Goal: Information Seeking & Learning: Learn about a topic

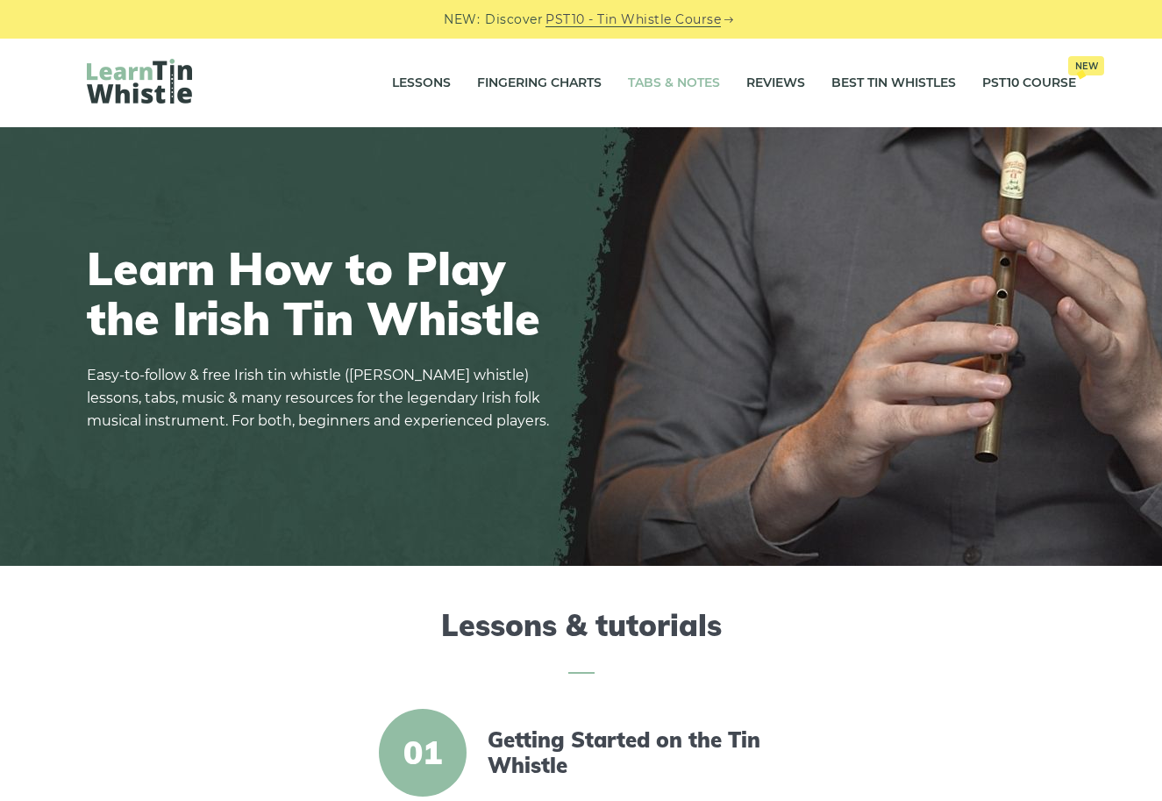
click at [674, 79] on link "Tabs & Notes" at bounding box center [674, 83] width 92 height 44
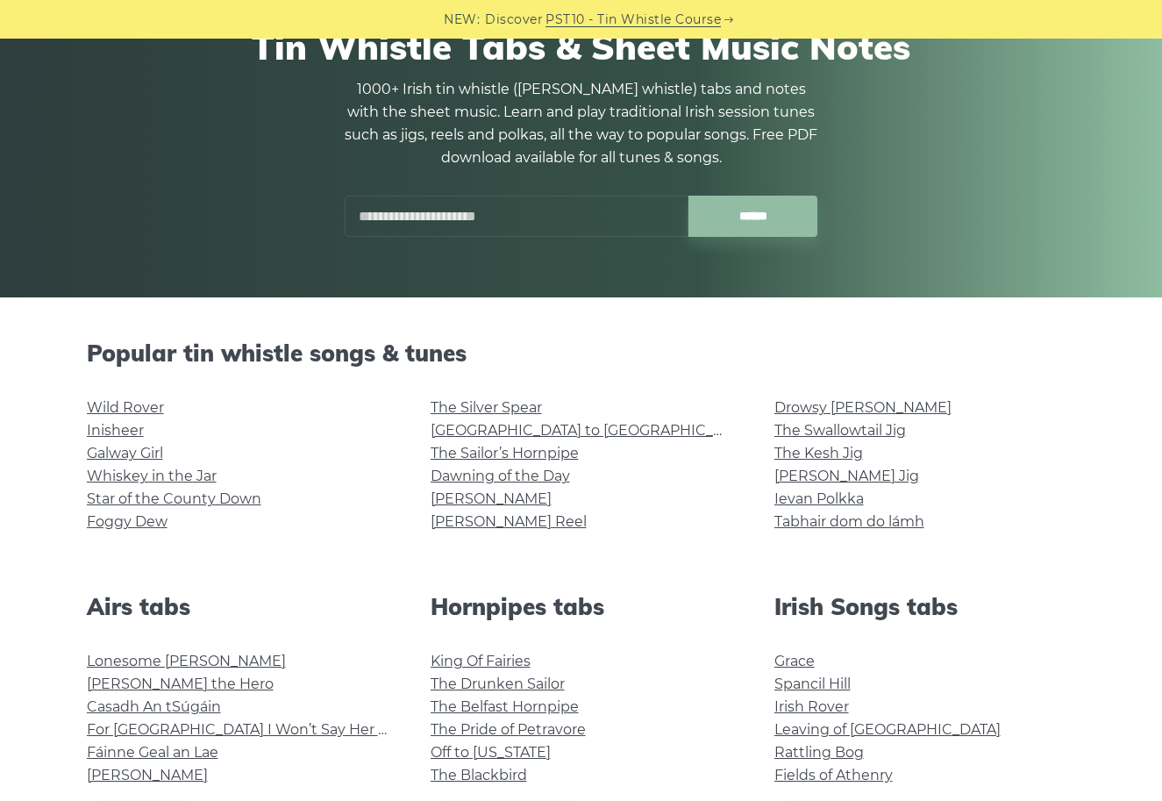
scroll to position [136, 0]
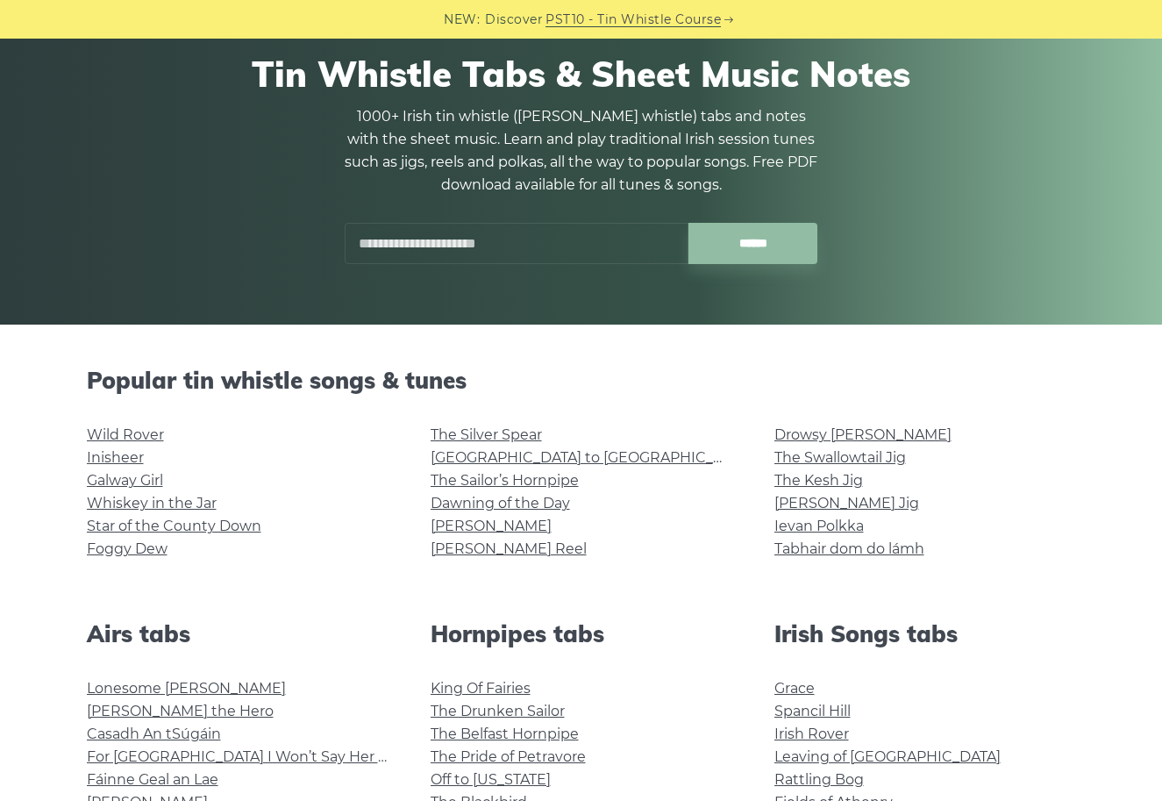
click at [511, 245] on input "text" at bounding box center [517, 243] width 344 height 41
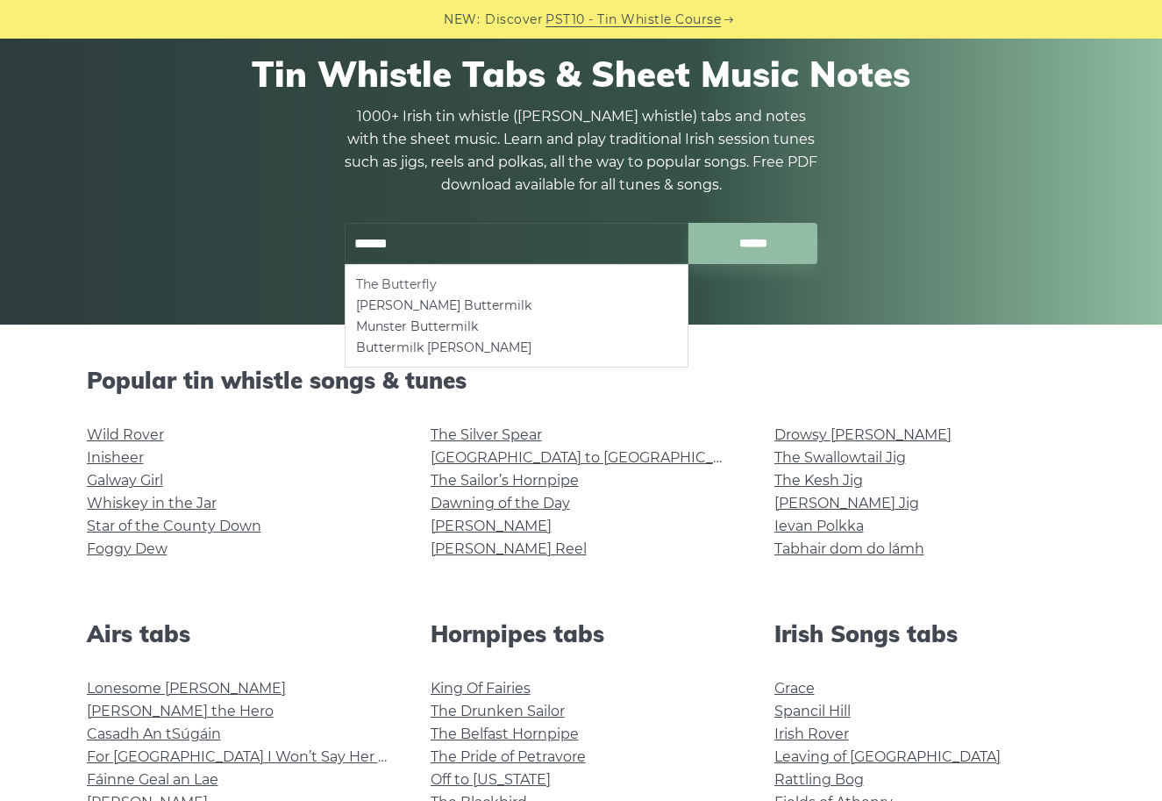
click at [456, 275] on li "The Butterfly" at bounding box center [516, 284] width 321 height 21
type input "**********"
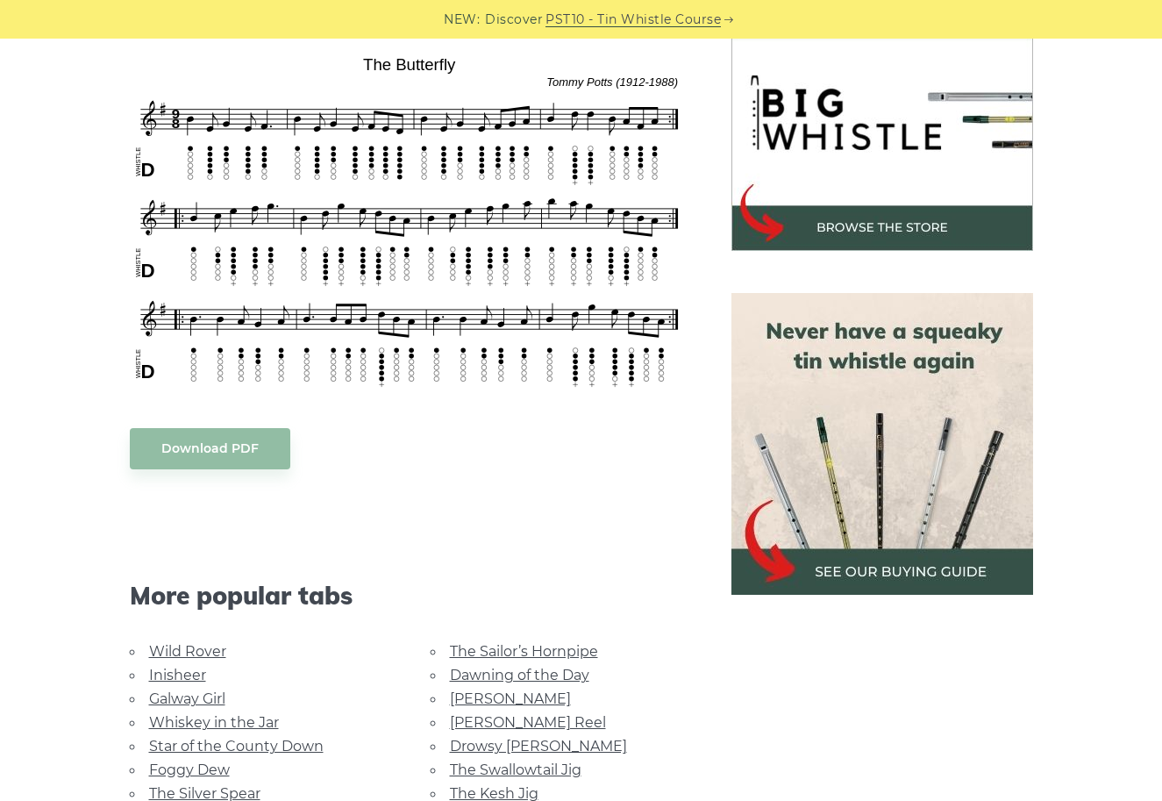
scroll to position [681, 0]
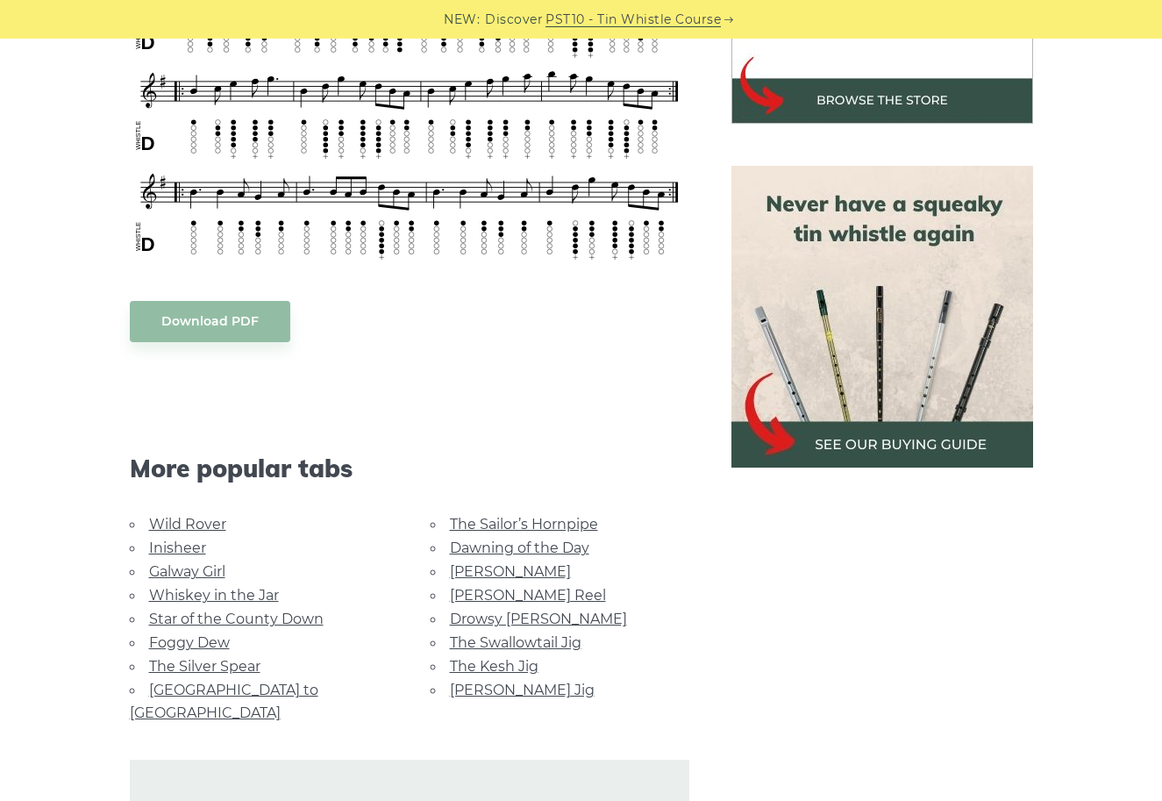
click at [465, 611] on link "Drowsy [PERSON_NAME]" at bounding box center [538, 619] width 177 height 17
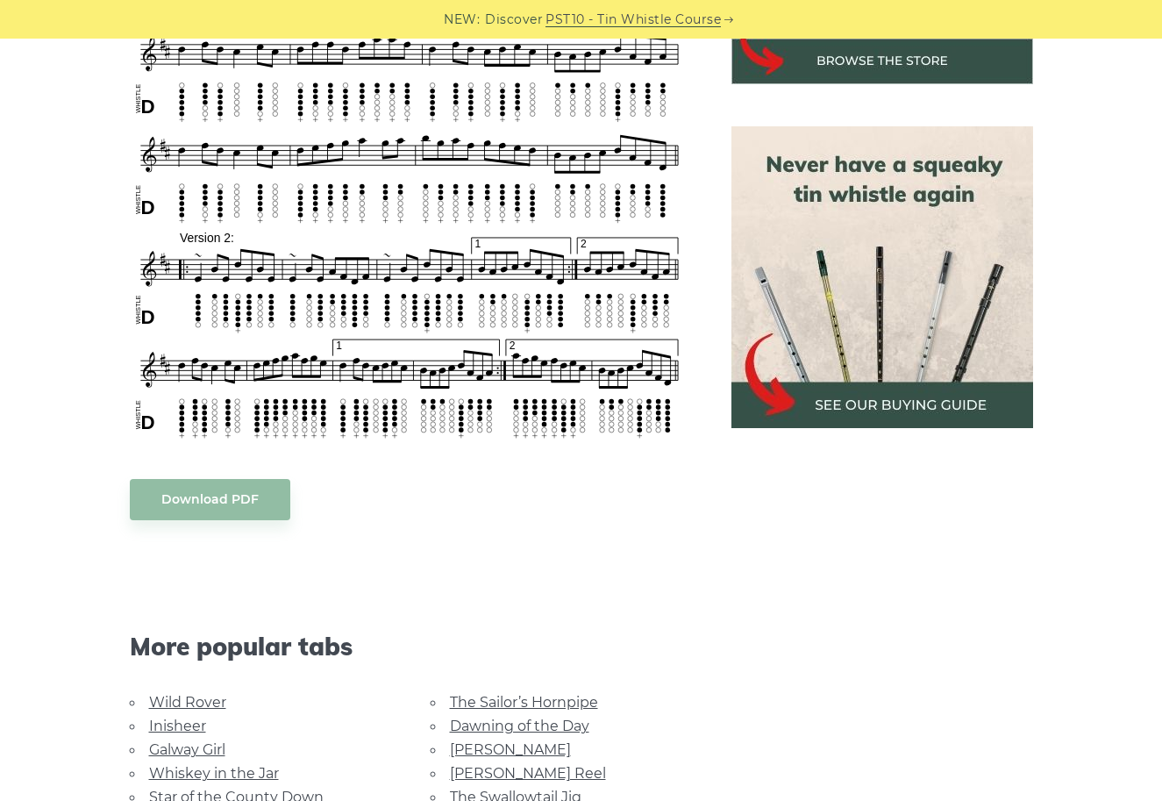
scroll to position [847, 0]
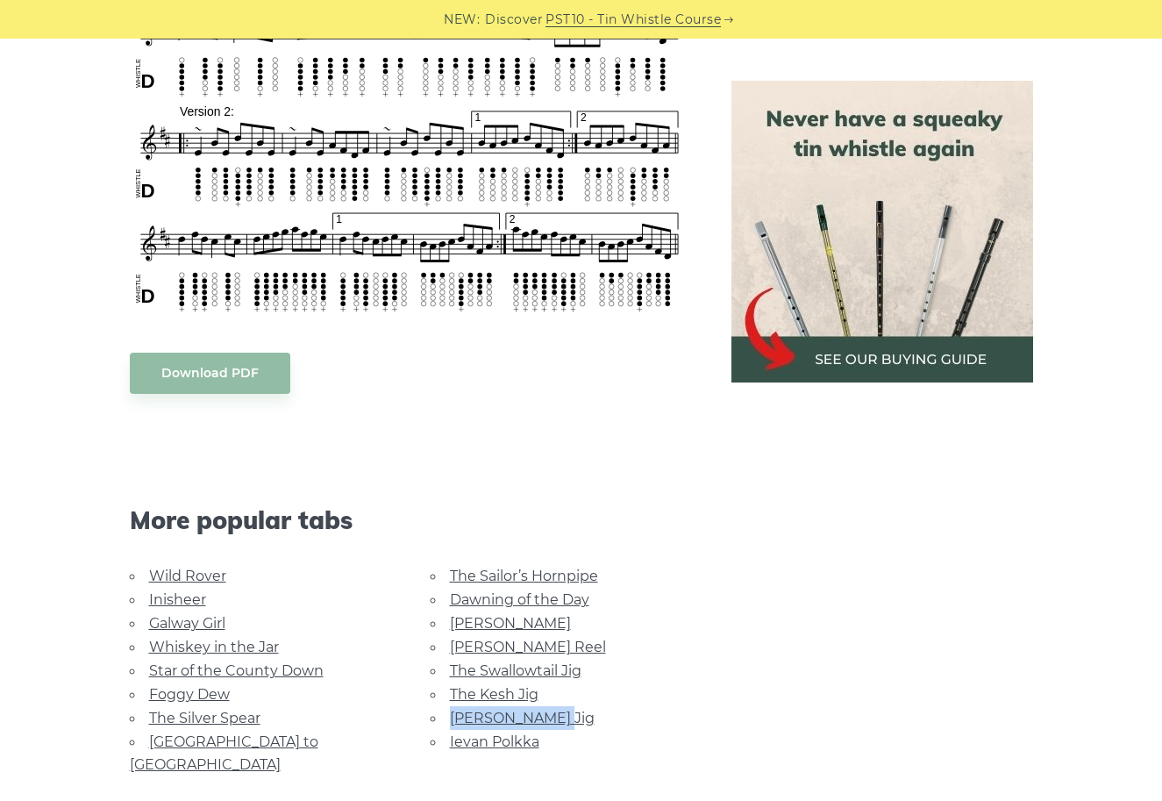
click at [539, 568] on link "The Sailor’s Hornpipe" at bounding box center [524, 576] width 148 height 17
click at [551, 568] on link "The Sailor’s Hornpipe" at bounding box center [524, 576] width 148 height 17
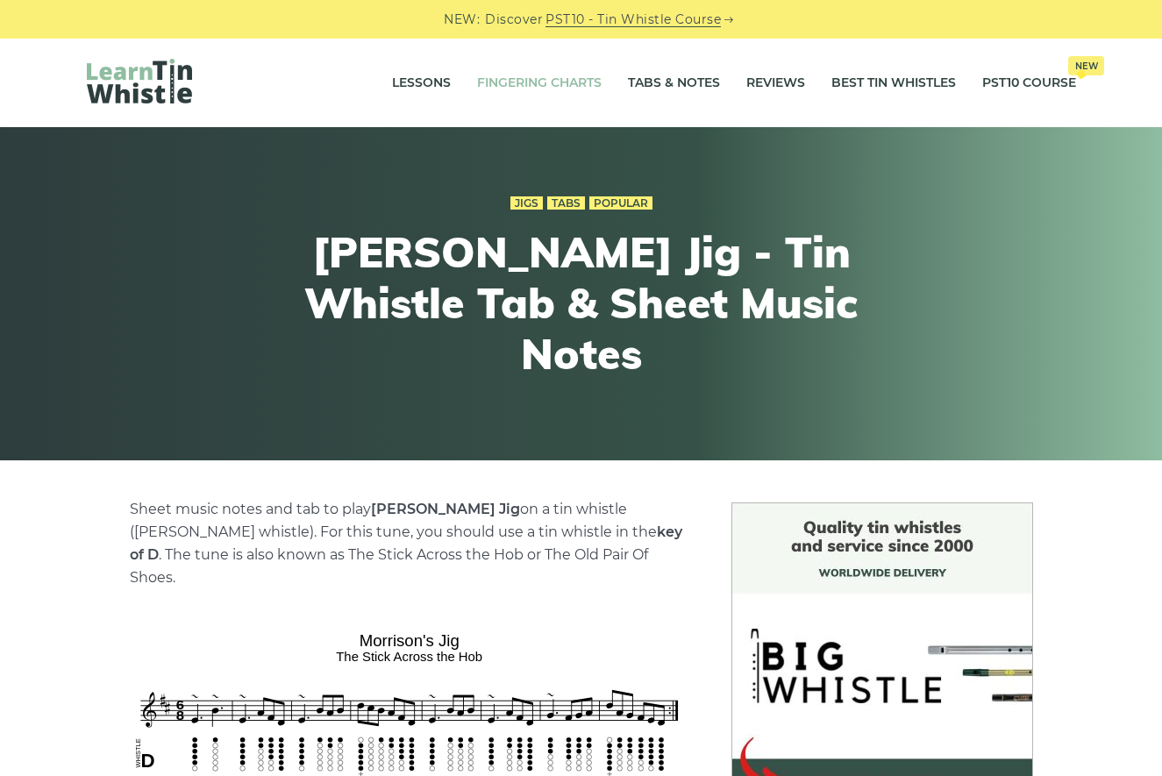
click at [577, 81] on link "Fingering Charts" at bounding box center [539, 83] width 125 height 44
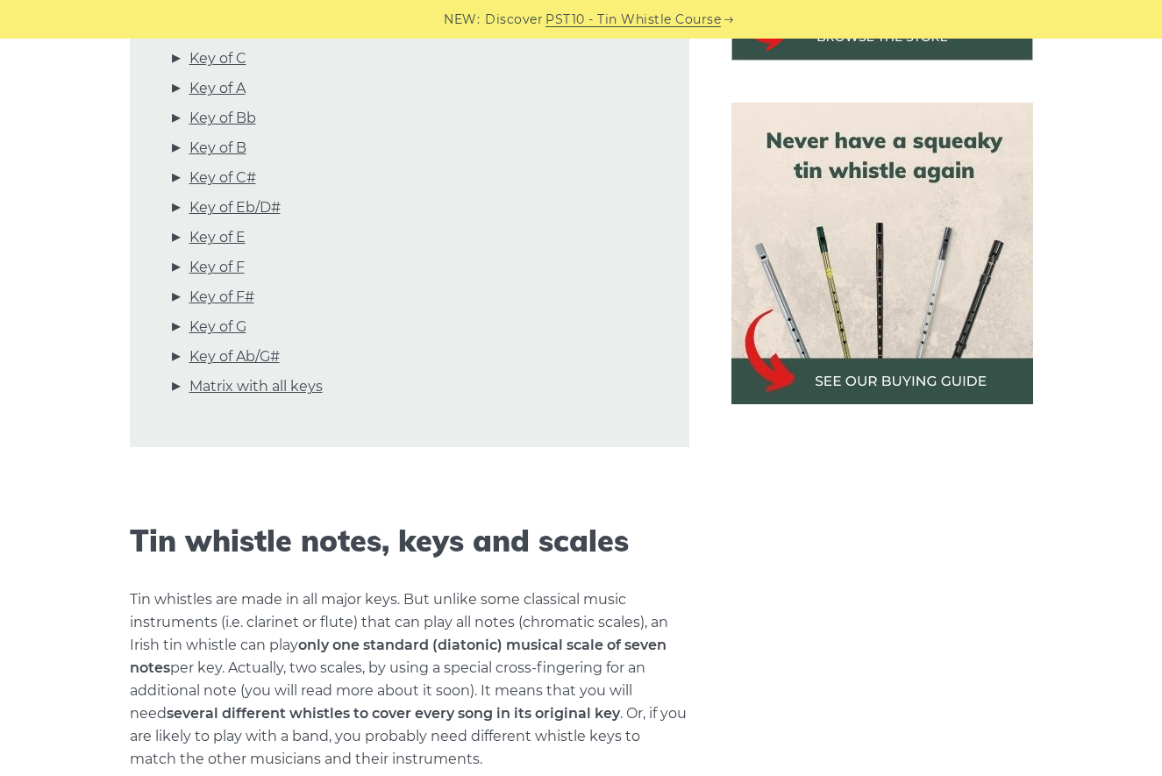
scroll to position [628, 0]
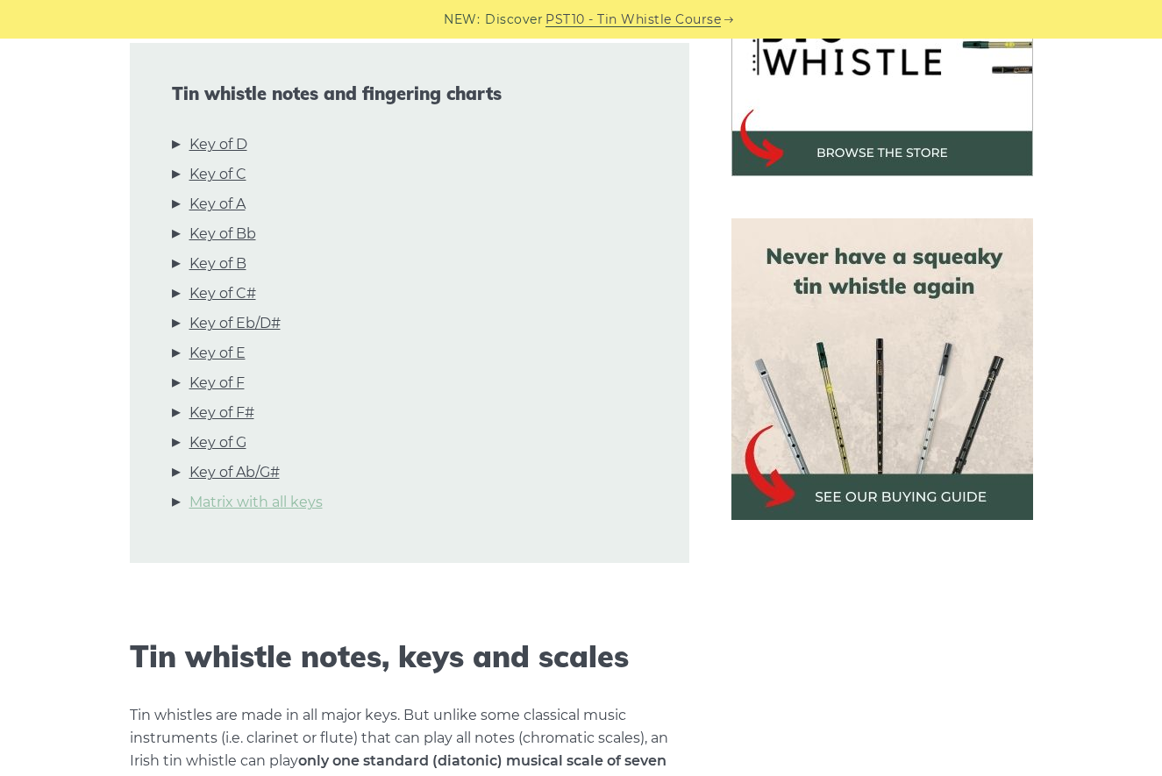
click at [275, 491] on link "Matrix with all keys" at bounding box center [255, 502] width 133 height 23
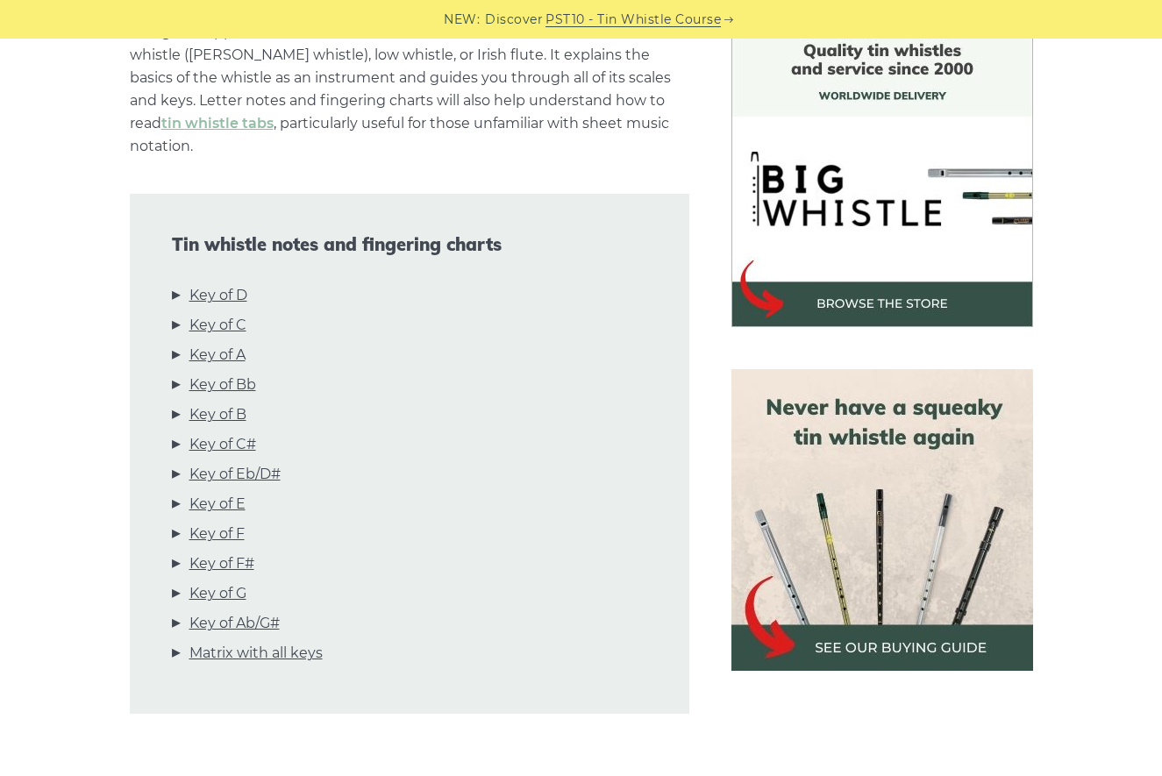
scroll to position [0, 0]
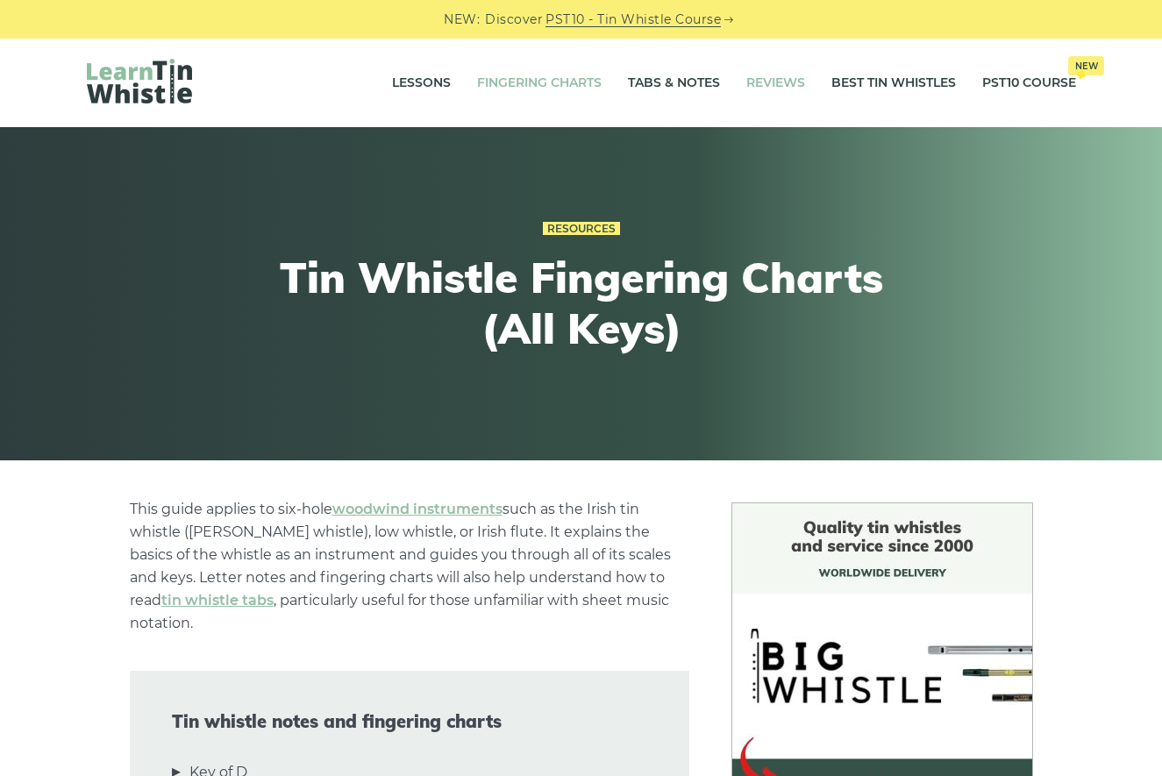
click at [766, 81] on link "Reviews" at bounding box center [776, 83] width 59 height 44
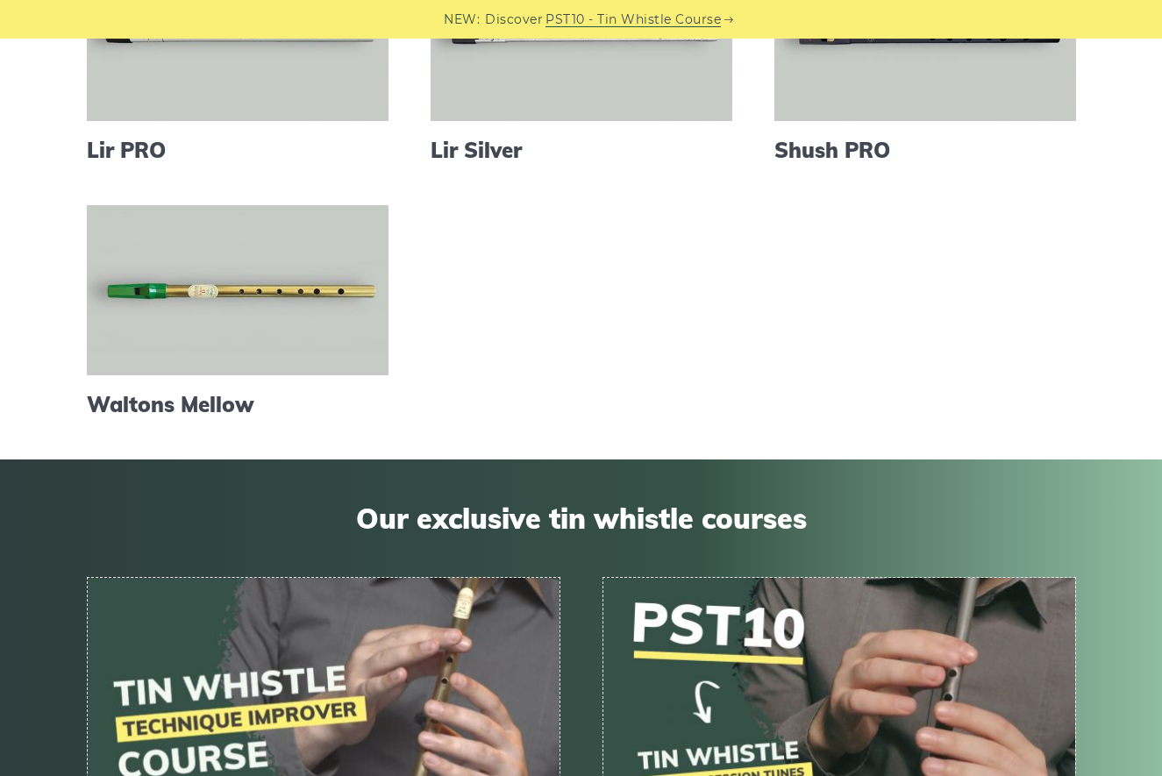
scroll to position [722, 0]
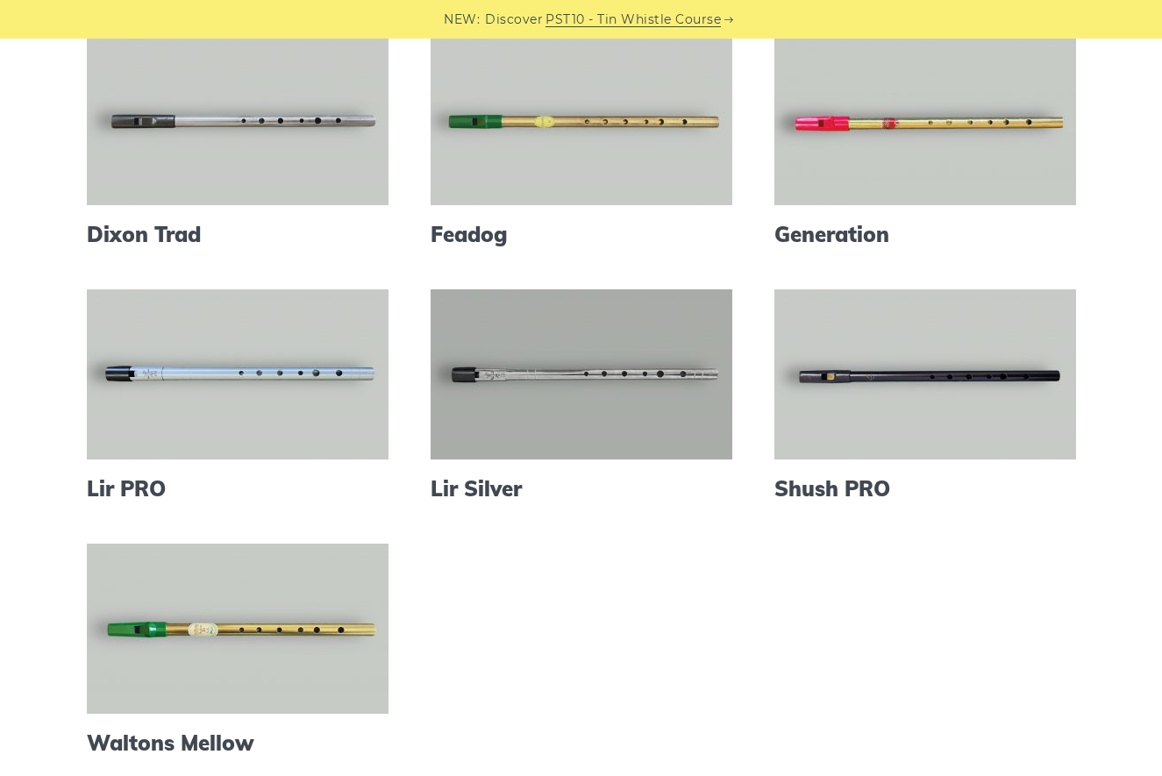
click at [561, 404] on link at bounding box center [582, 375] width 302 height 170
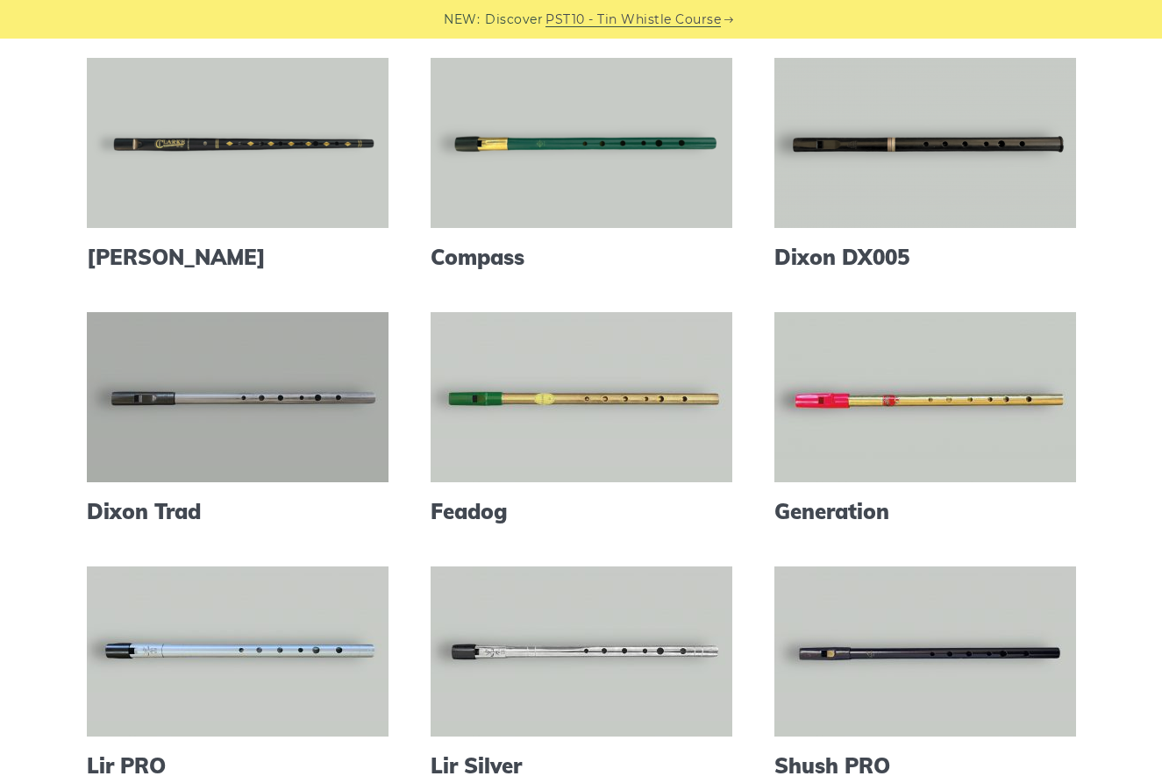
scroll to position [304, 0]
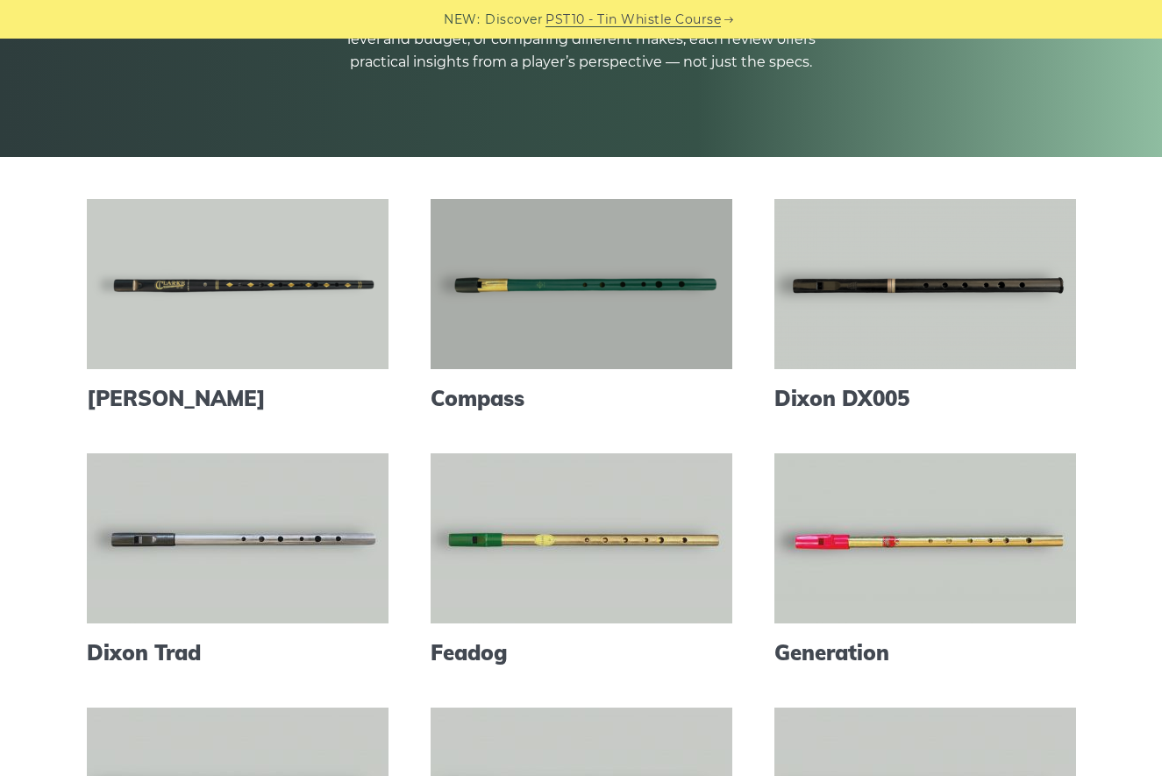
click at [607, 300] on link at bounding box center [582, 284] width 302 height 170
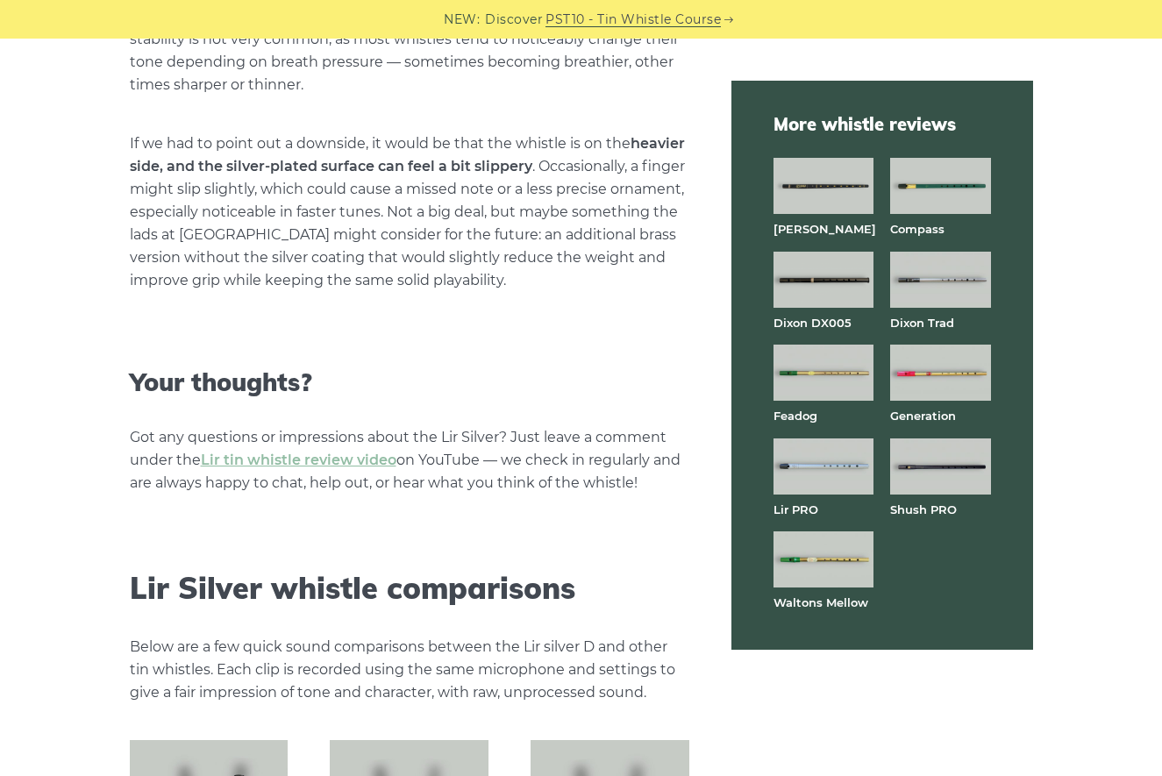
scroll to position [4782, 0]
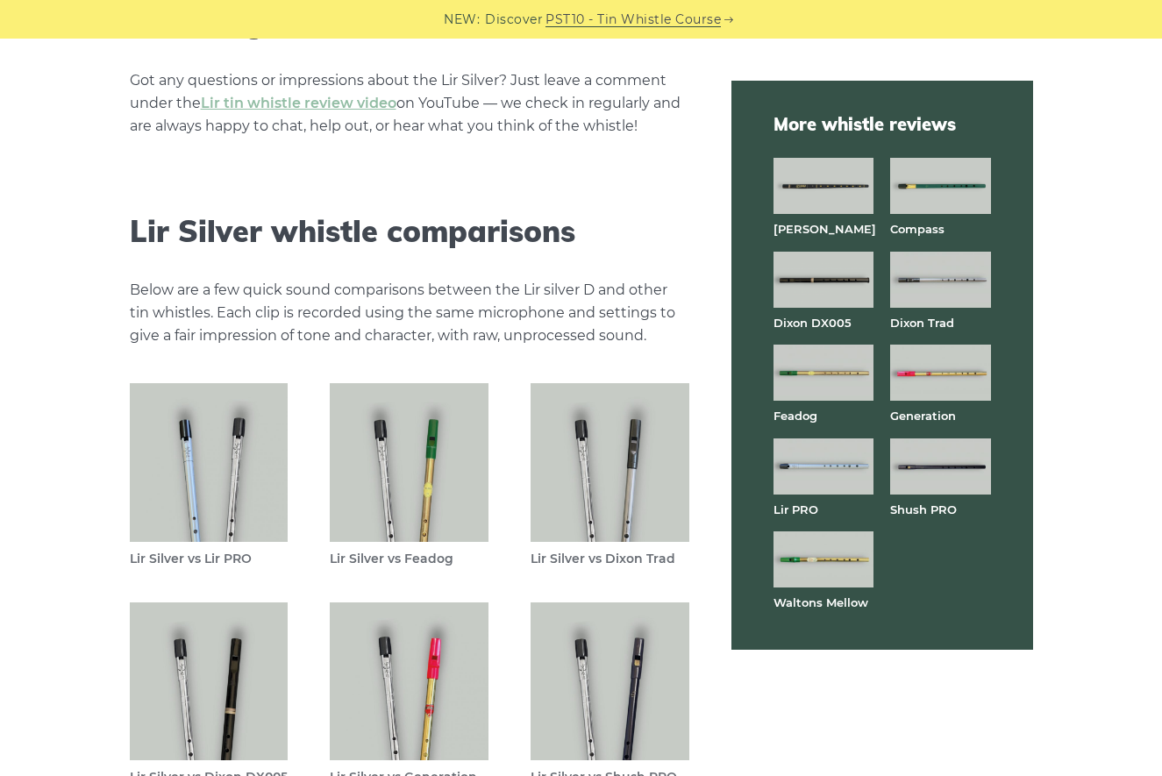
click at [211, 502] on img at bounding box center [209, 462] width 159 height 159
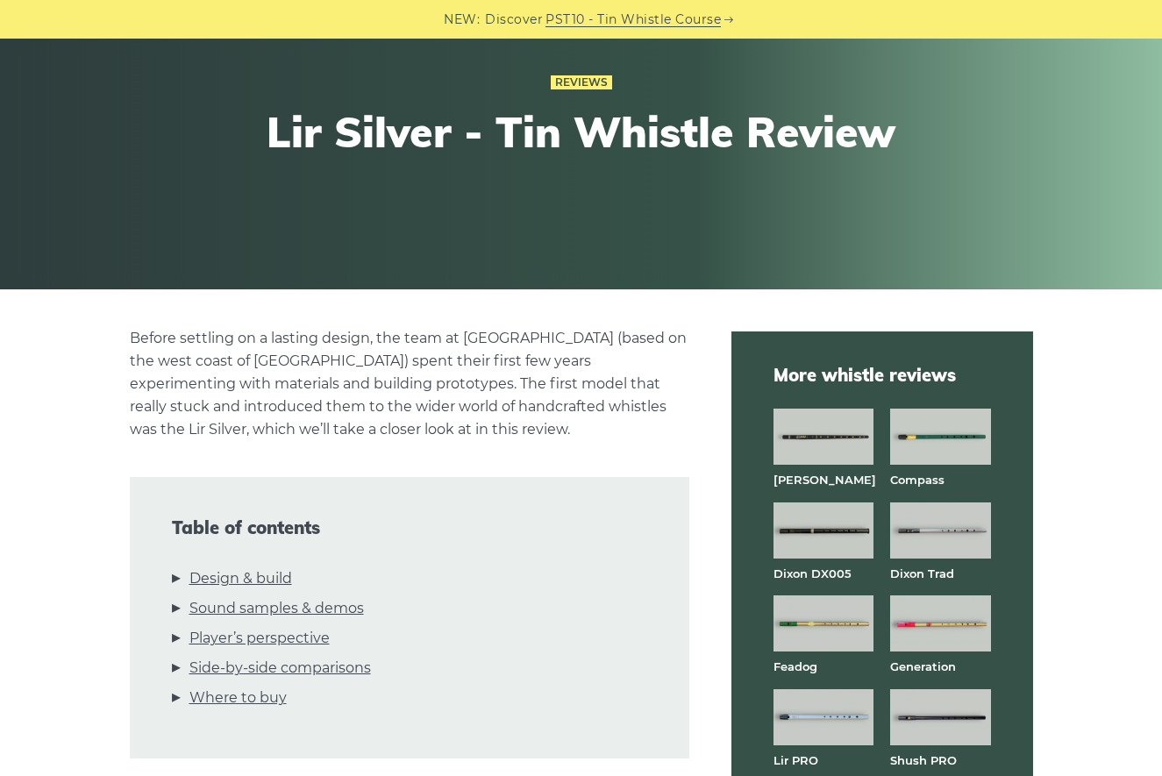
scroll to position [0, 0]
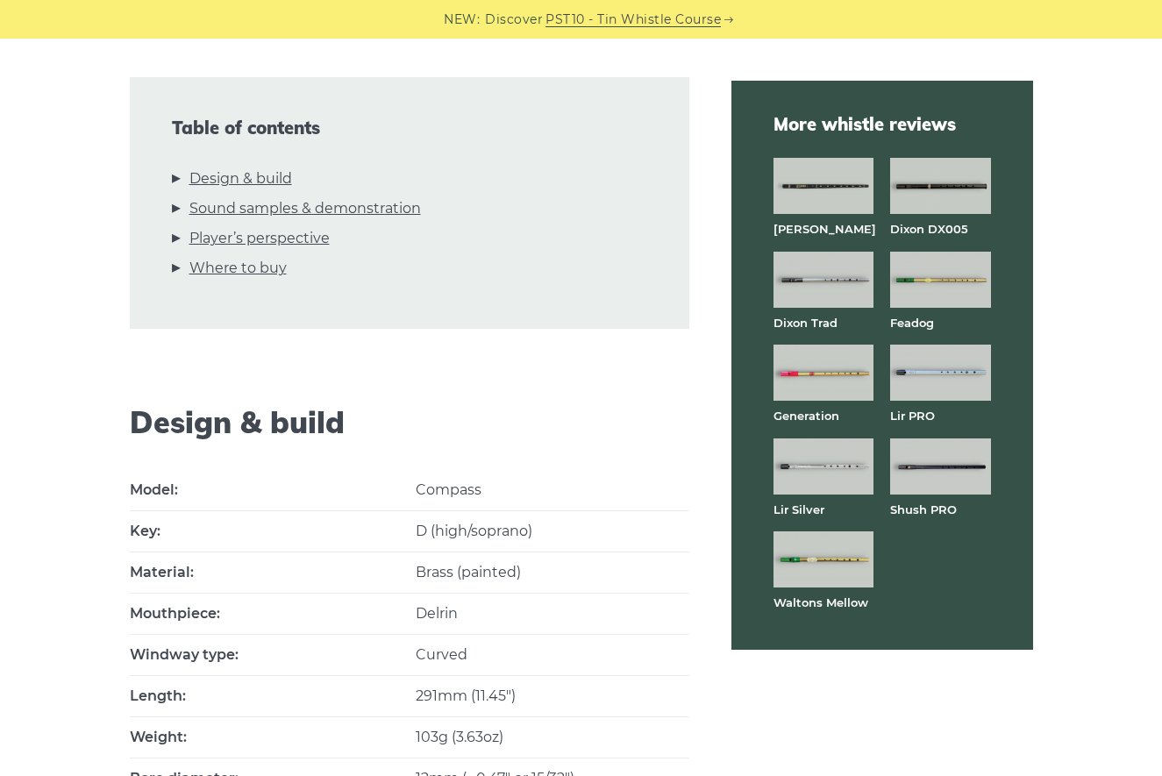
scroll to position [482, 0]
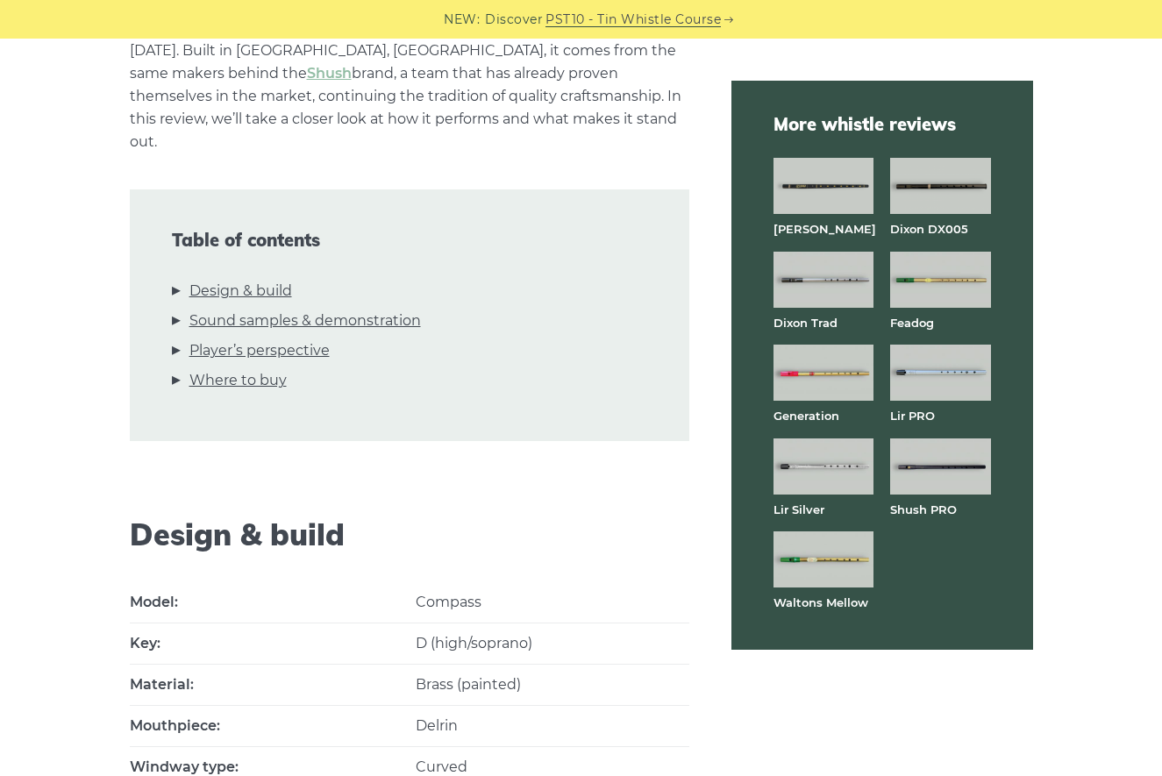
click at [258, 369] on link "Where to buy" at bounding box center [237, 380] width 97 height 23
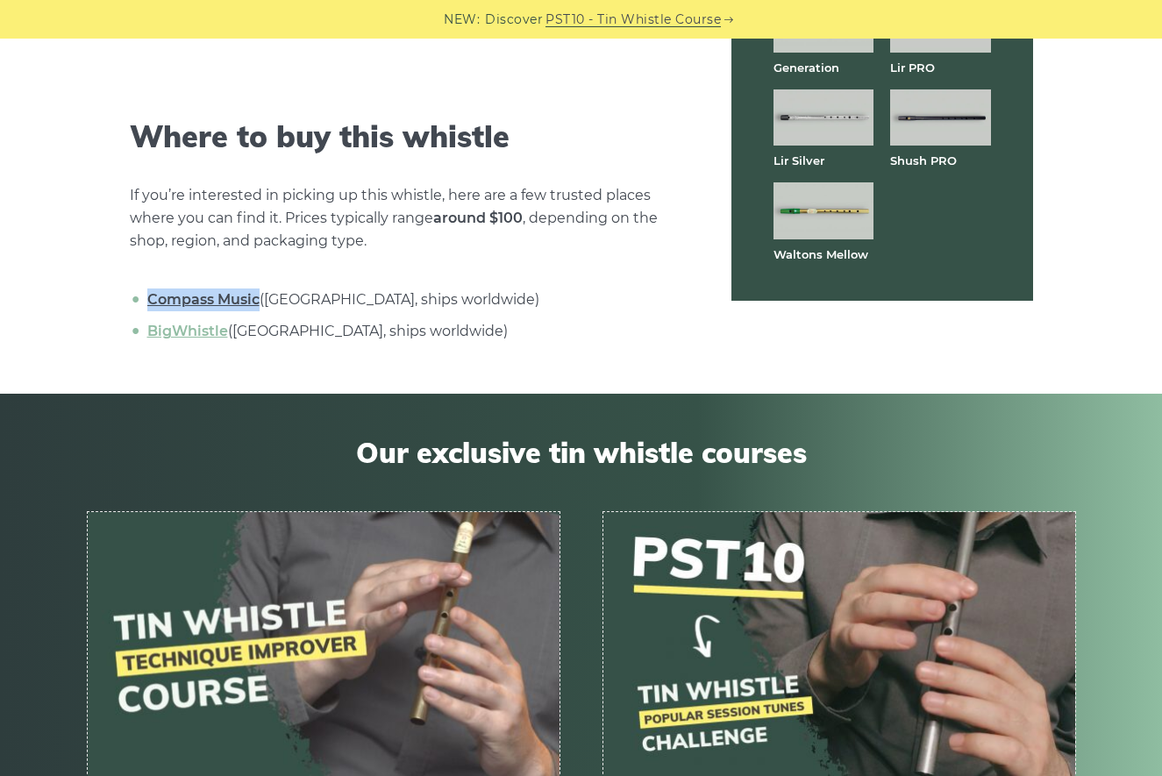
scroll to position [4798, 0]
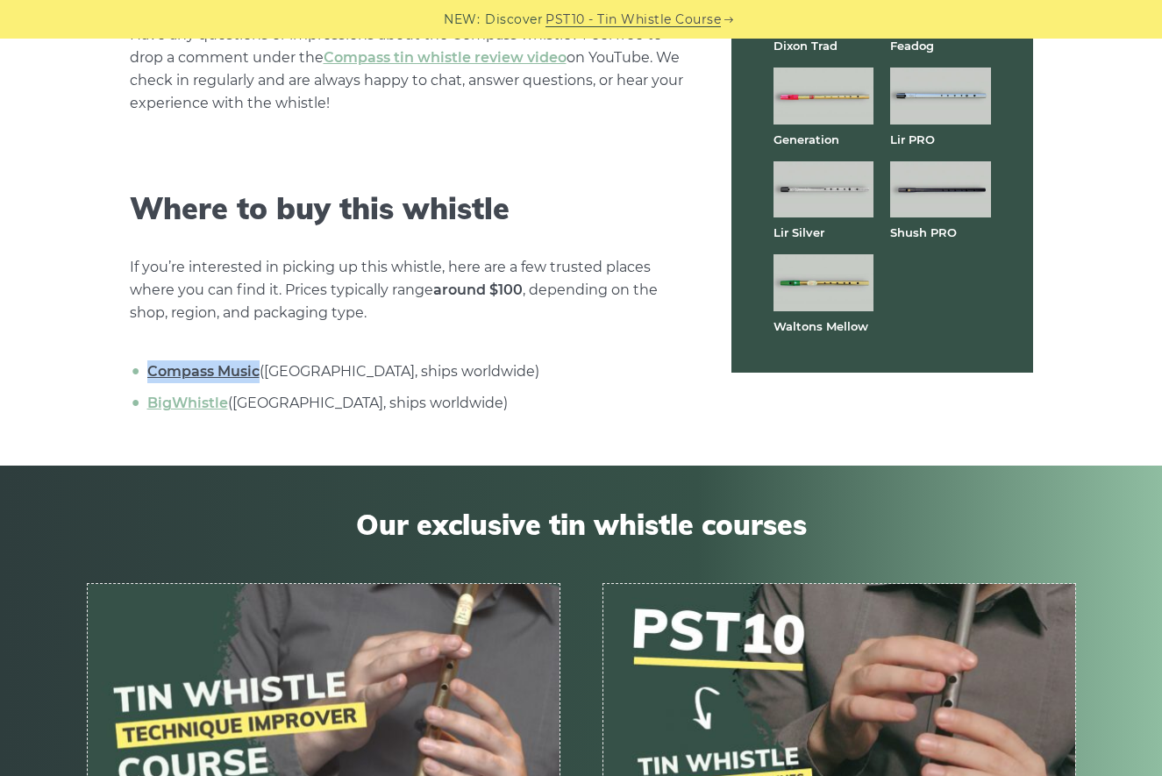
click at [802, 193] on img at bounding box center [824, 189] width 100 height 56
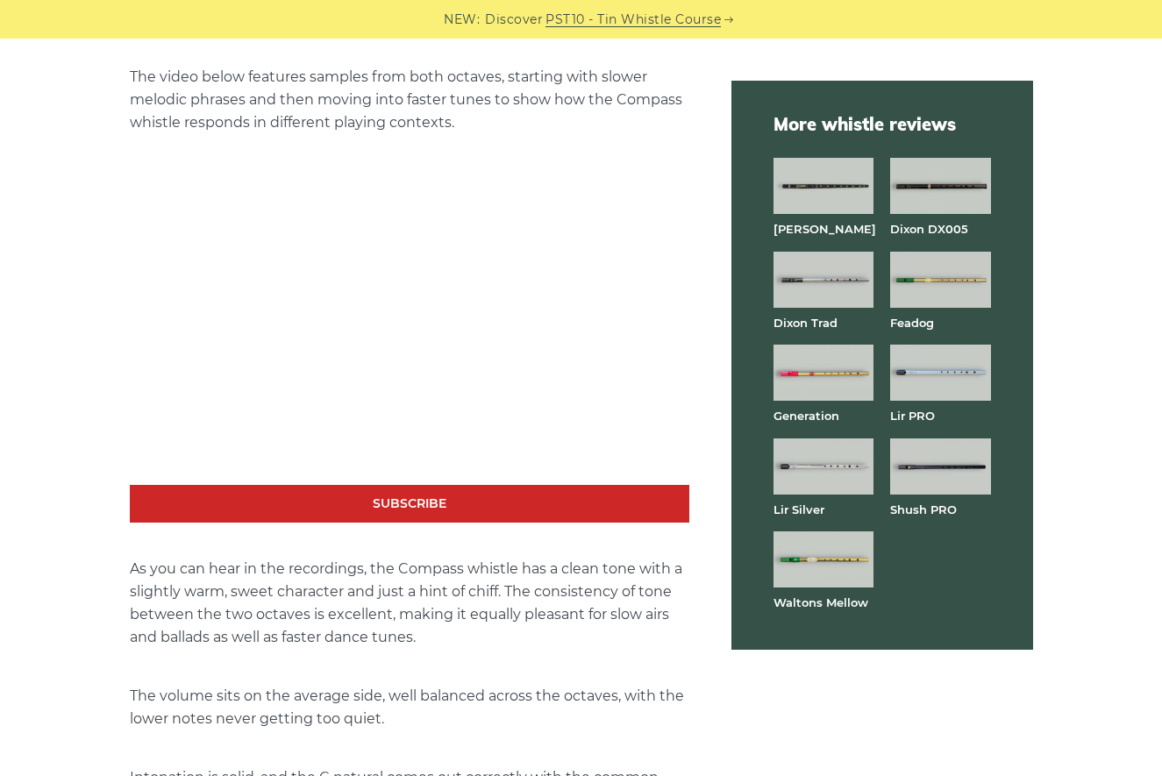
scroll to position [2923, 0]
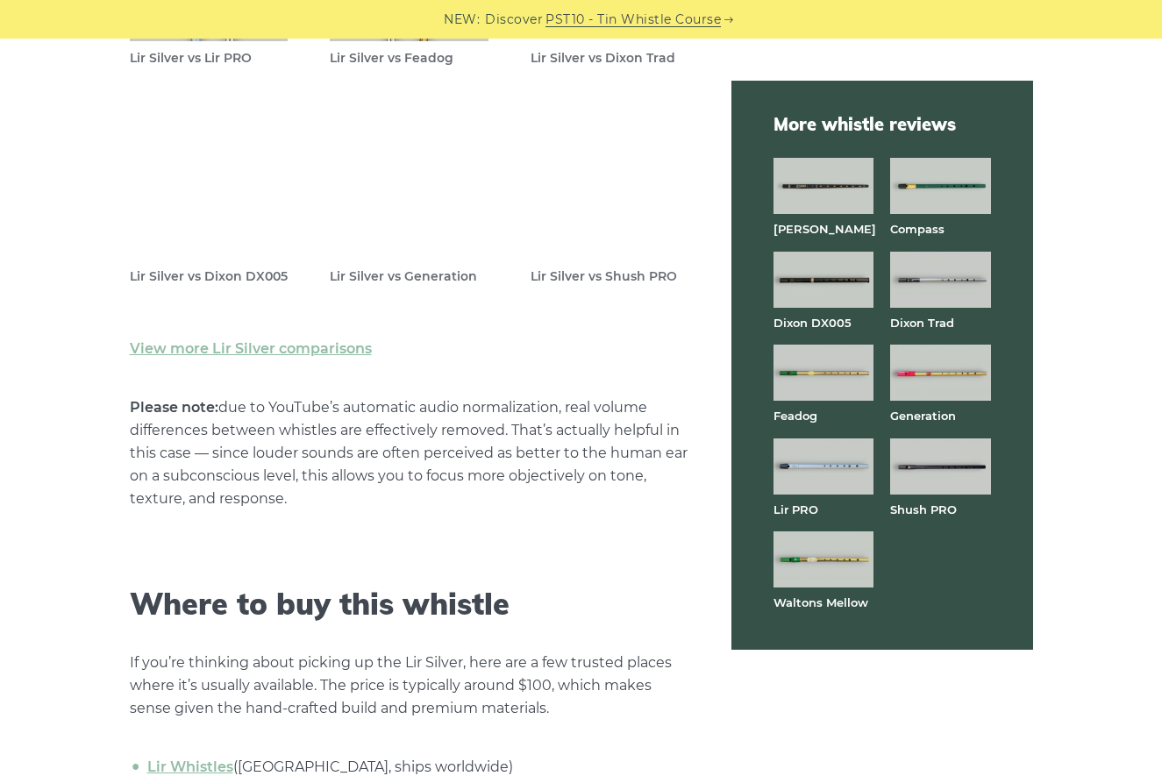
scroll to position [4913, 0]
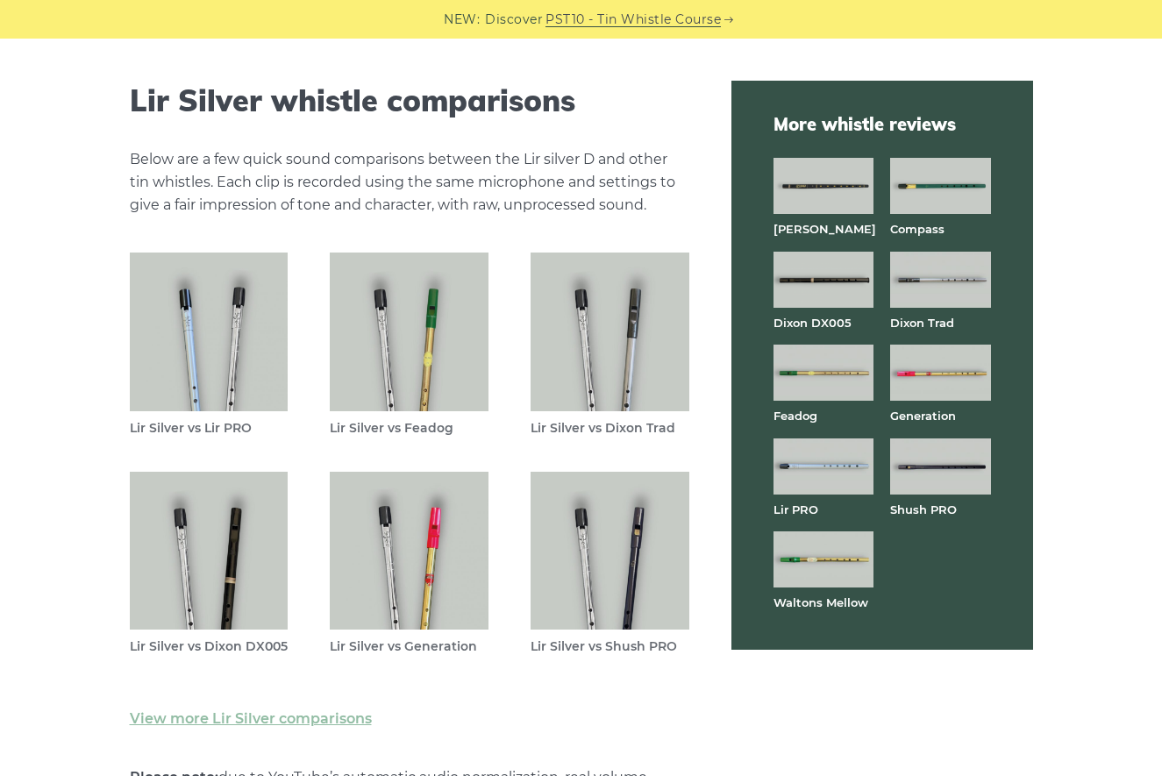
click at [215, 373] on img at bounding box center [209, 332] width 159 height 159
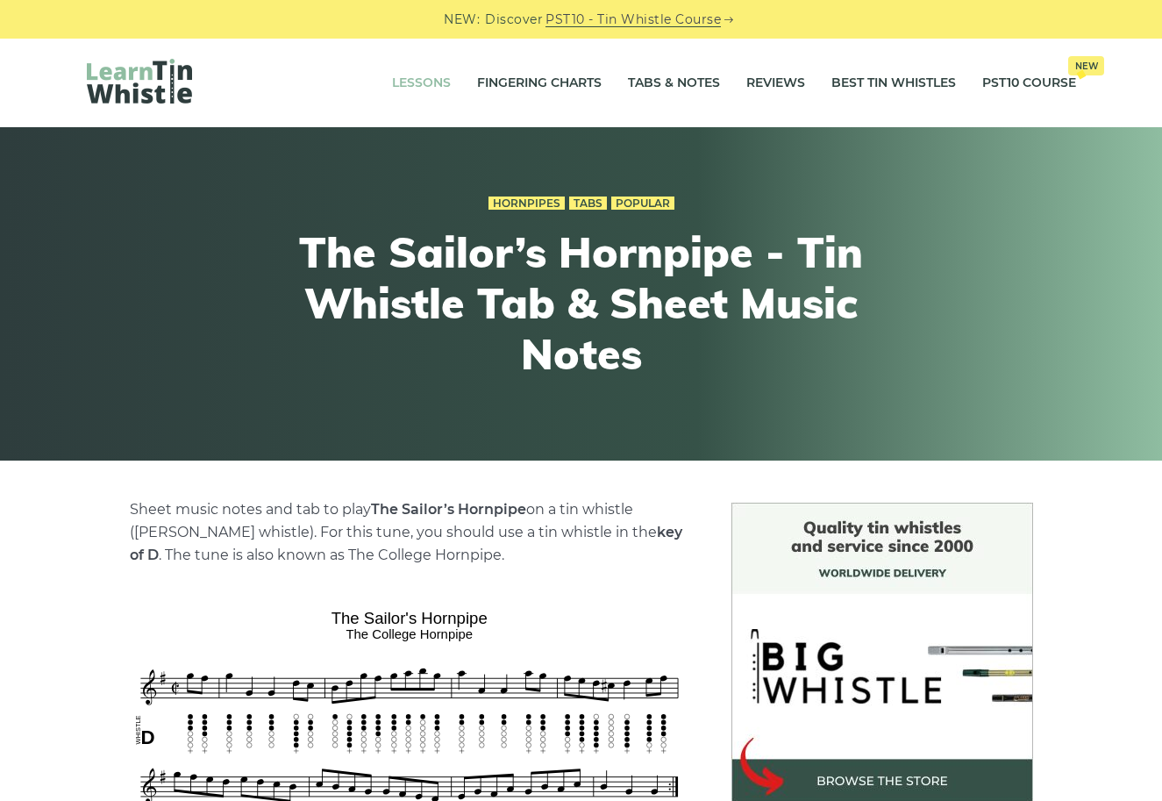
click at [406, 80] on link "Lessons" at bounding box center [421, 83] width 59 height 44
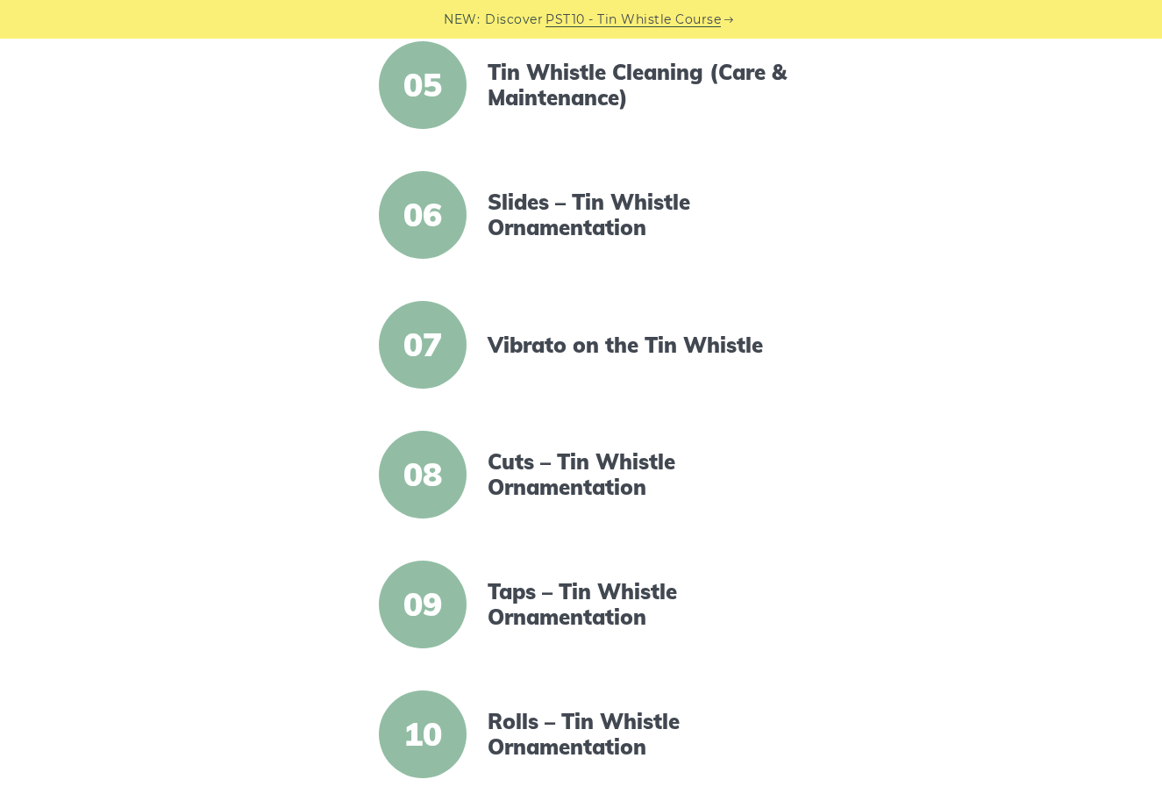
scroll to position [1143, 0]
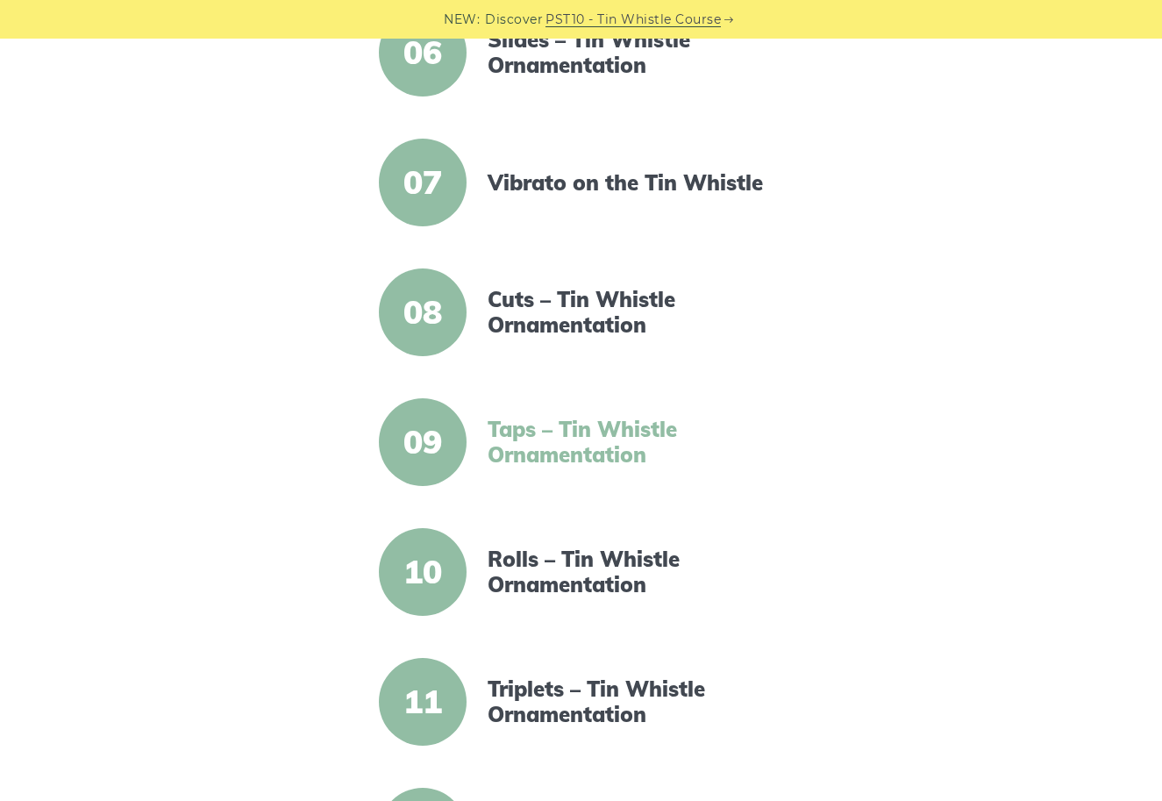
click at [584, 450] on link "Taps – Tin Whistle Ornamentation" at bounding box center [639, 442] width 302 height 51
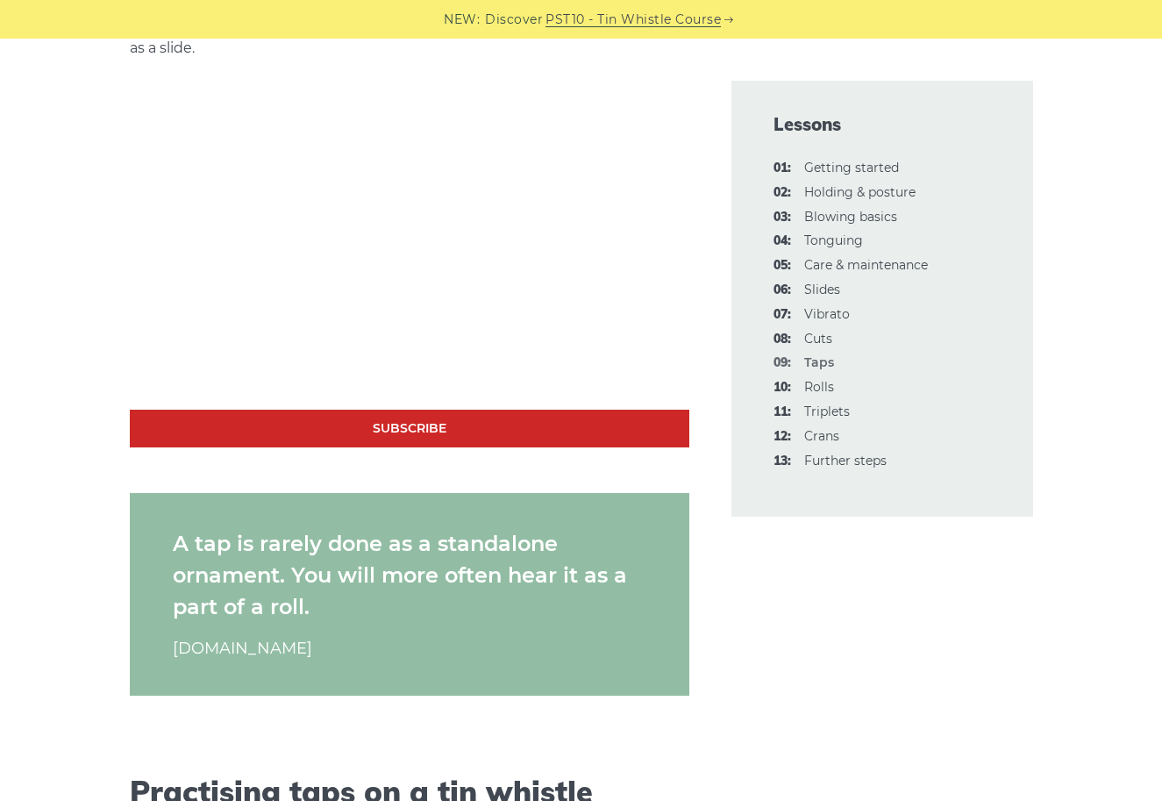
scroll to position [1276, 0]
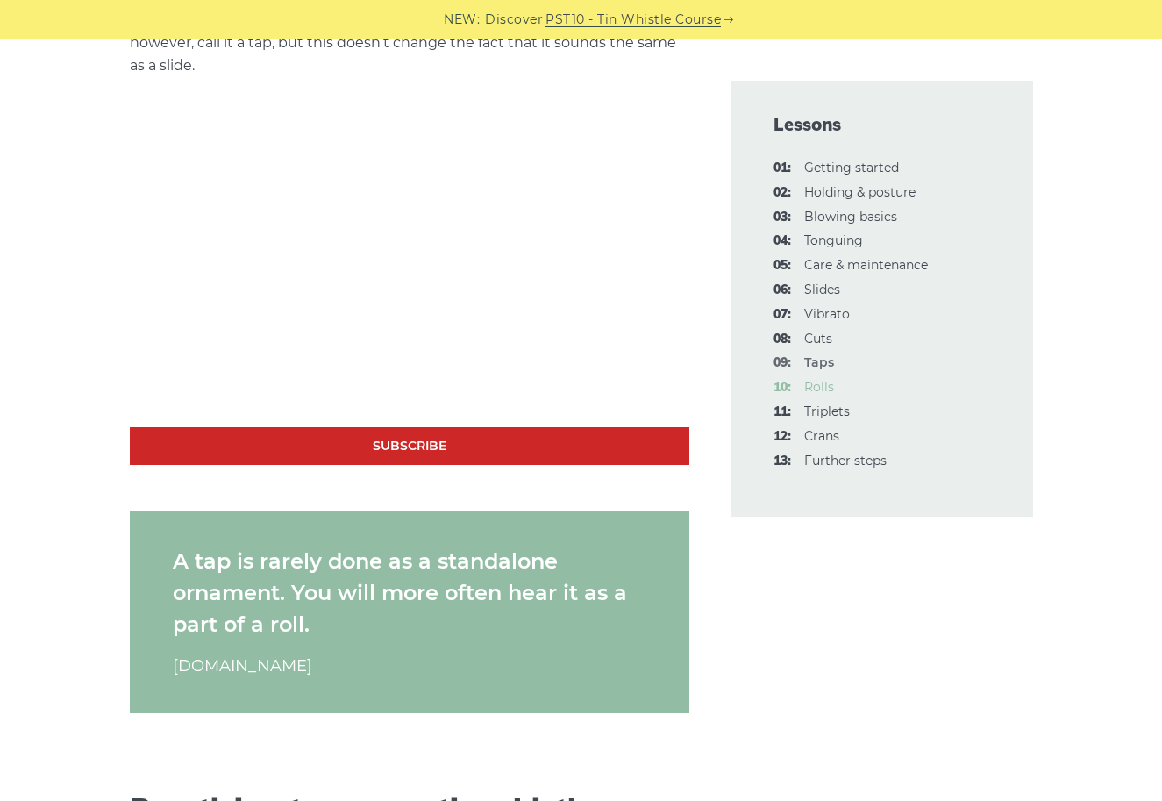
click at [815, 382] on link "10: Rolls" at bounding box center [819, 387] width 30 height 16
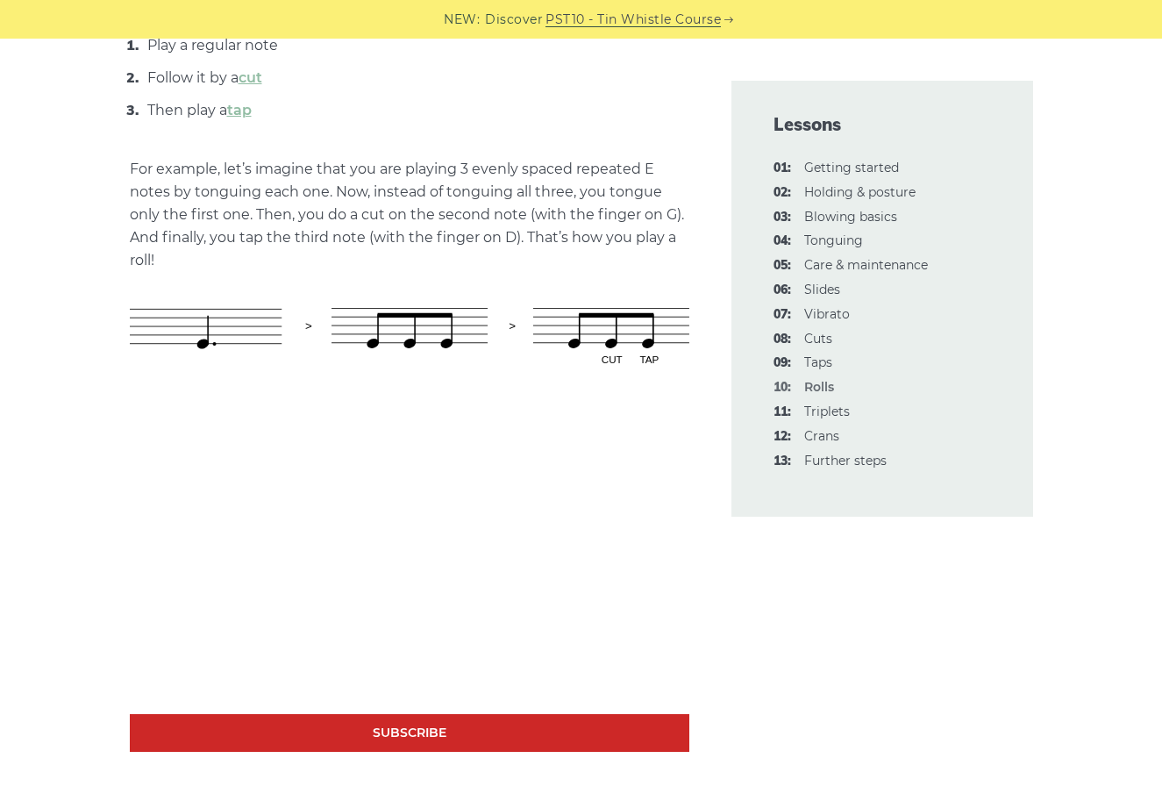
scroll to position [1040, 0]
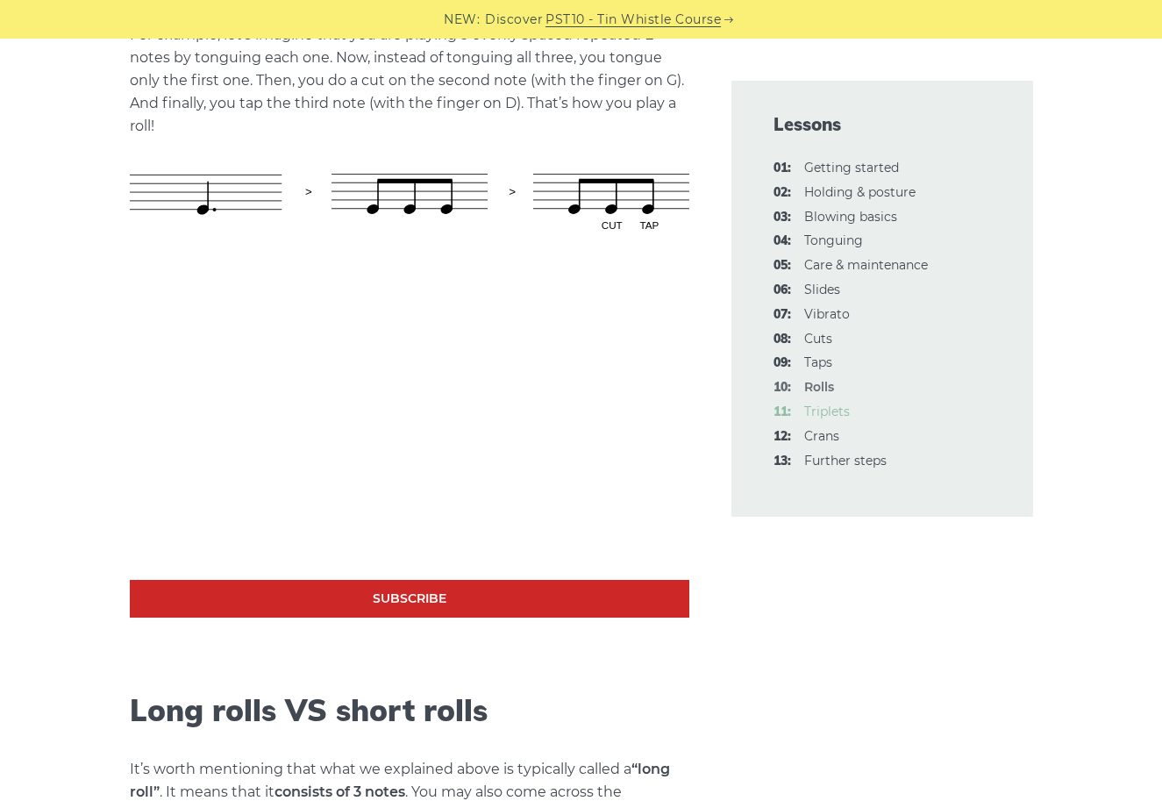
click at [841, 404] on link "11: Triplets" at bounding box center [827, 412] width 46 height 16
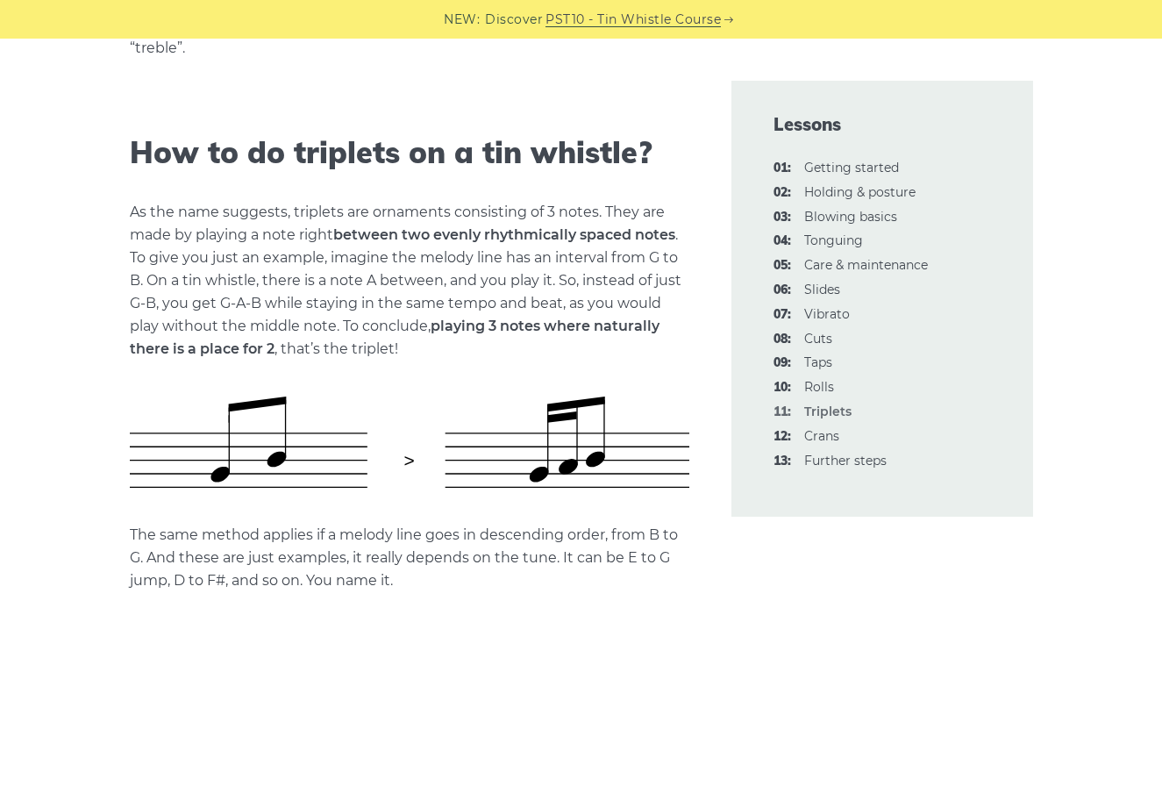
scroll to position [914, 0]
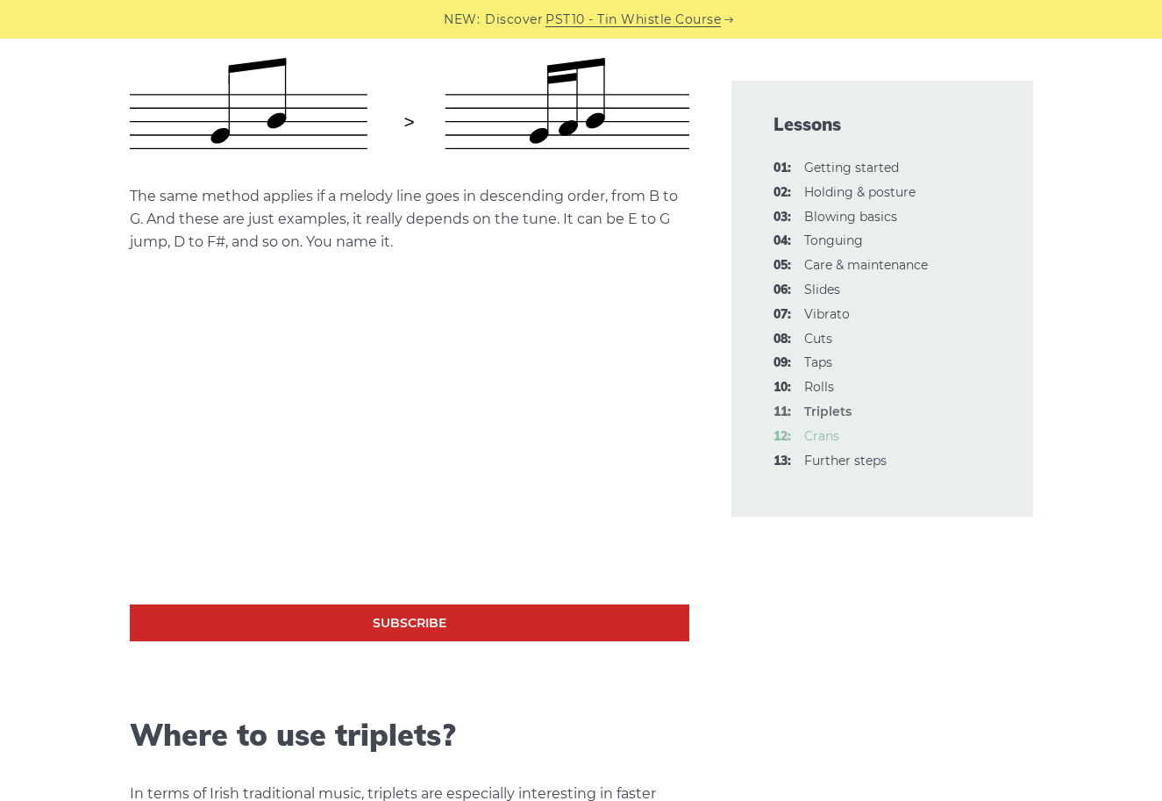
click at [822, 430] on link "12: Crans" at bounding box center [821, 436] width 35 height 16
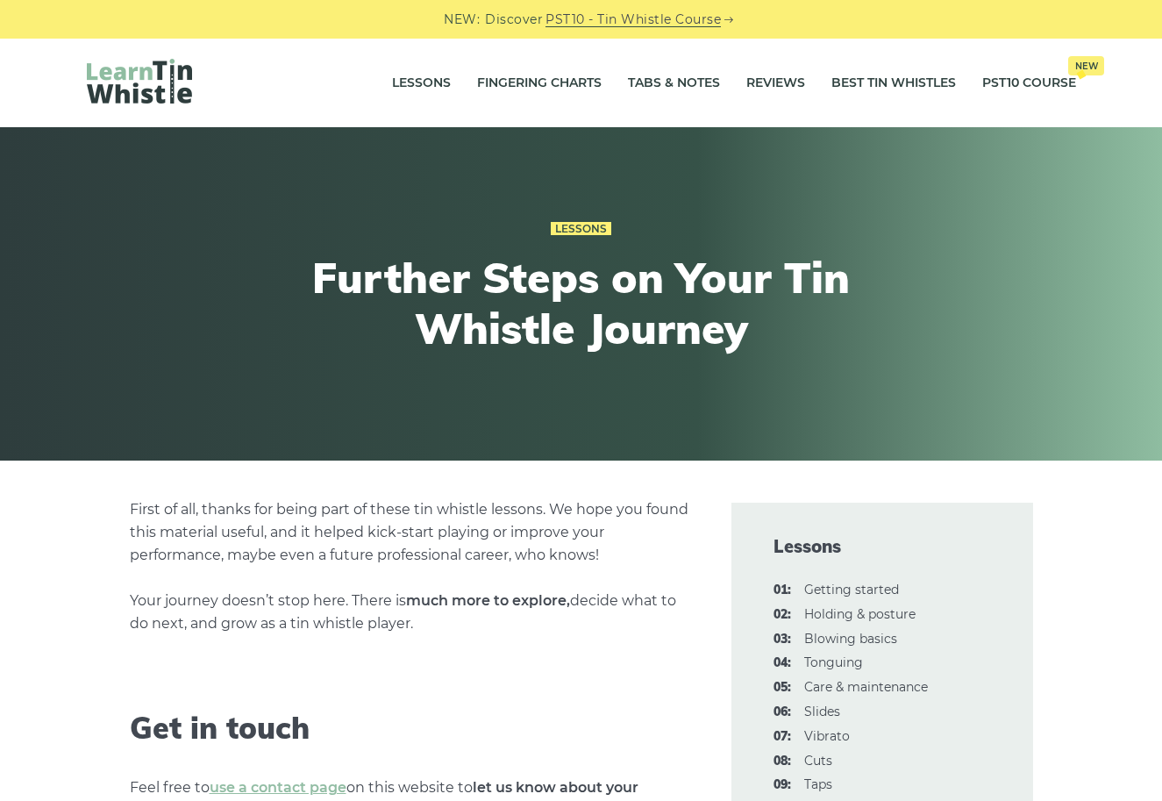
click at [161, 104] on div at bounding box center [252, 83] width 330 height 48
click at [144, 89] on img at bounding box center [139, 81] width 105 height 45
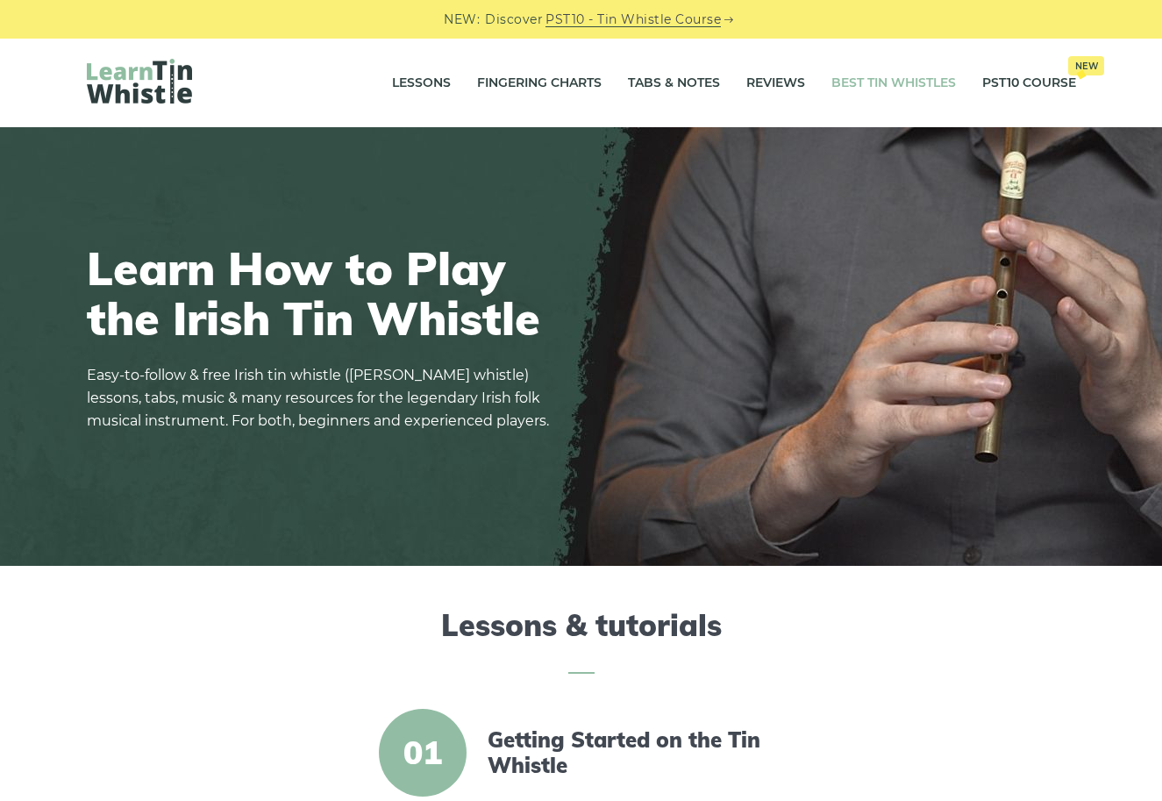
click at [866, 81] on link "Best Tin Whistles" at bounding box center [894, 83] width 125 height 44
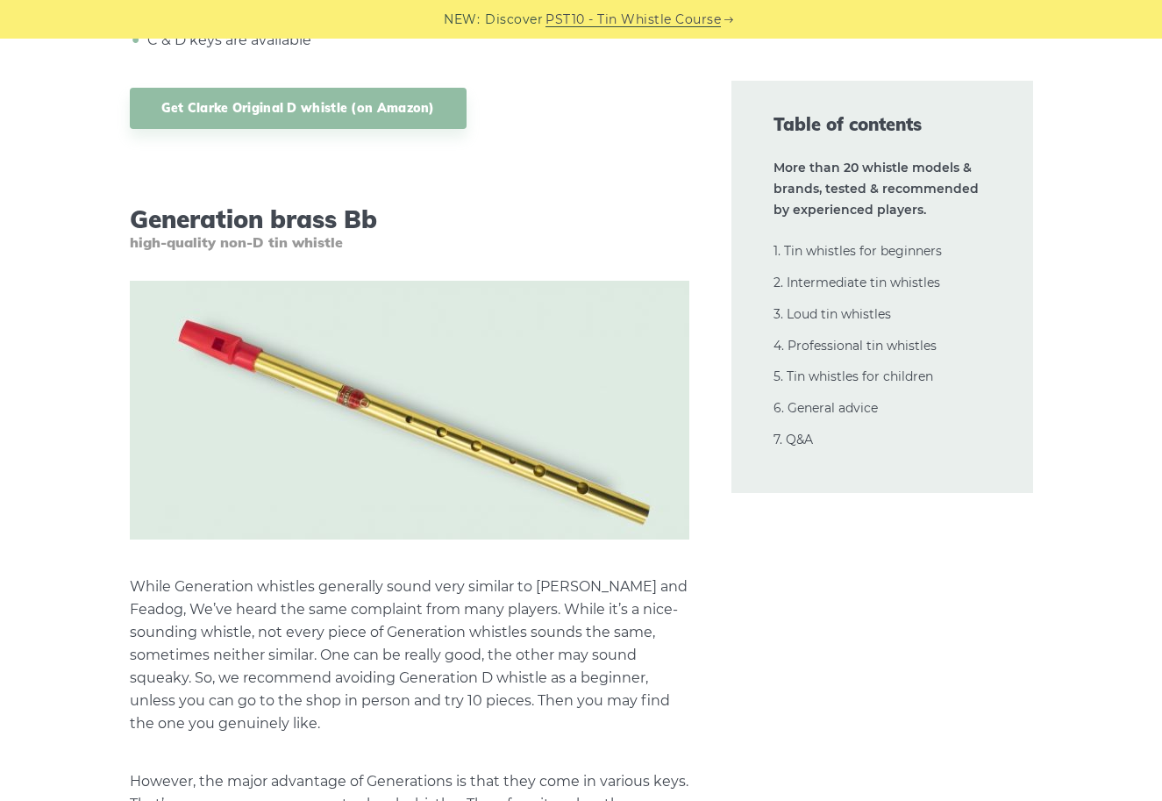
scroll to position [6222, 0]
